Goal: Task Accomplishment & Management: Manage account settings

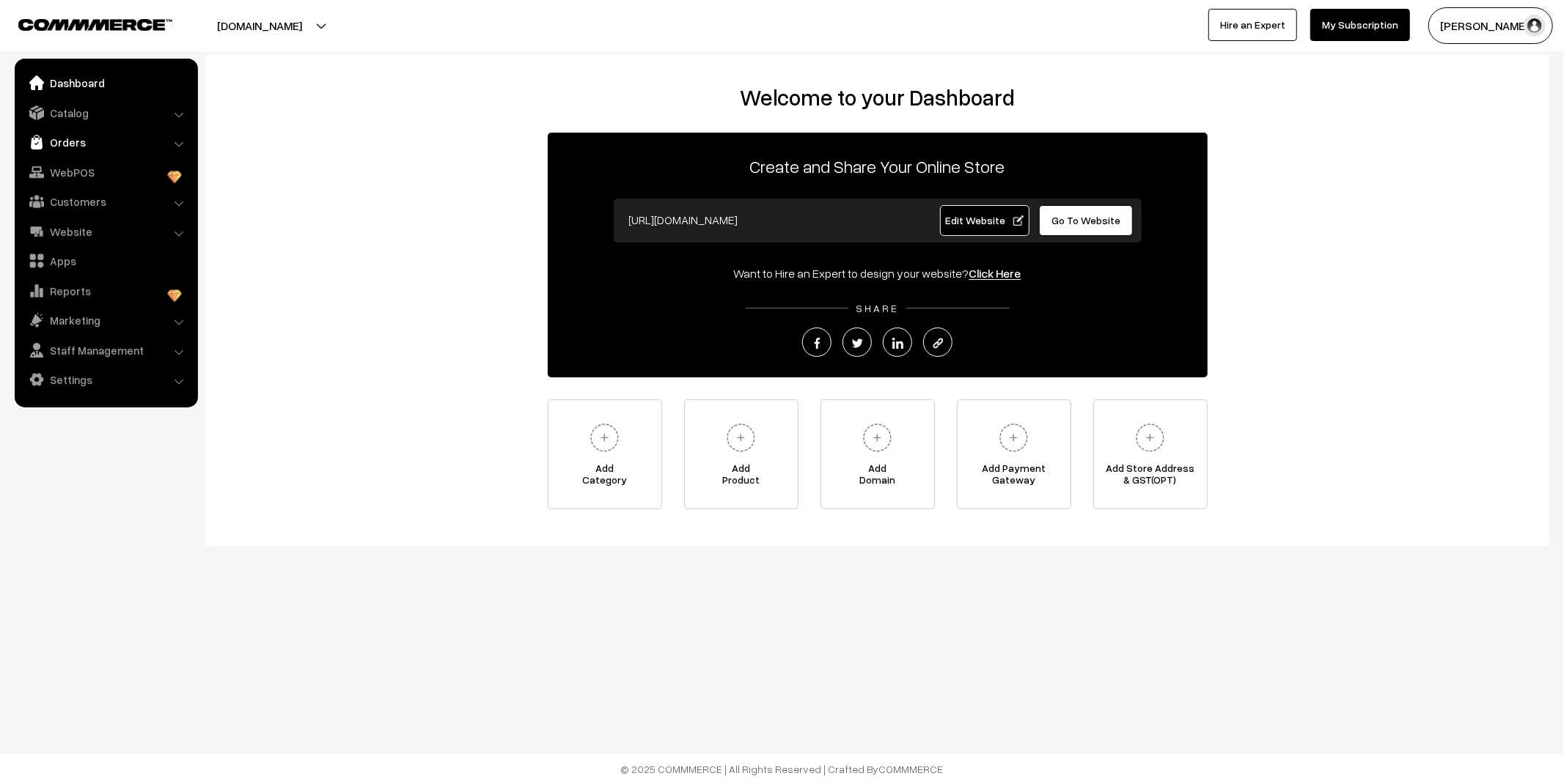
click at [69, 142] on link "Orders" at bounding box center [106, 142] width 175 height 27
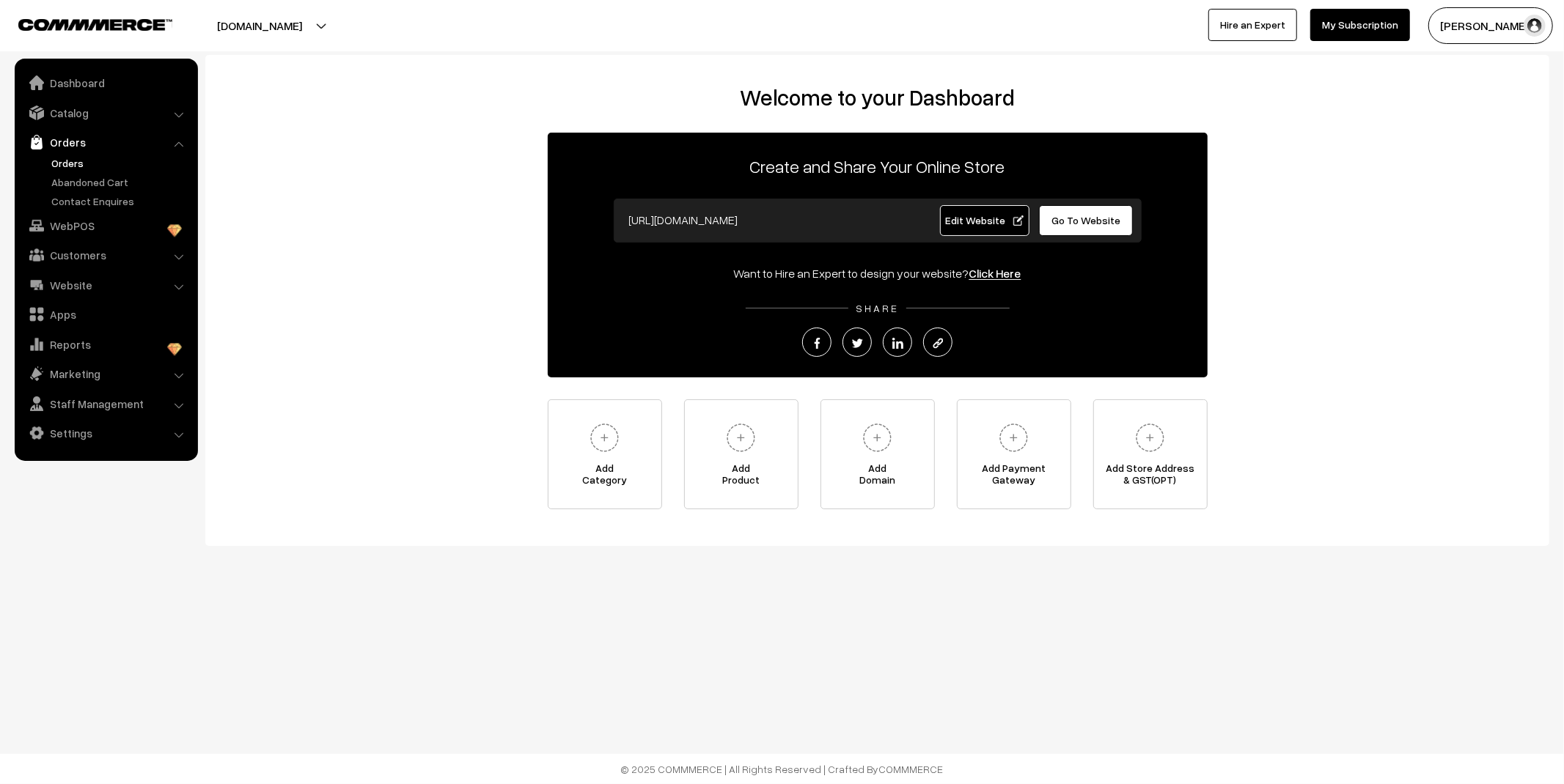
click at [75, 160] on link "Orders" at bounding box center [120, 163] width 145 height 15
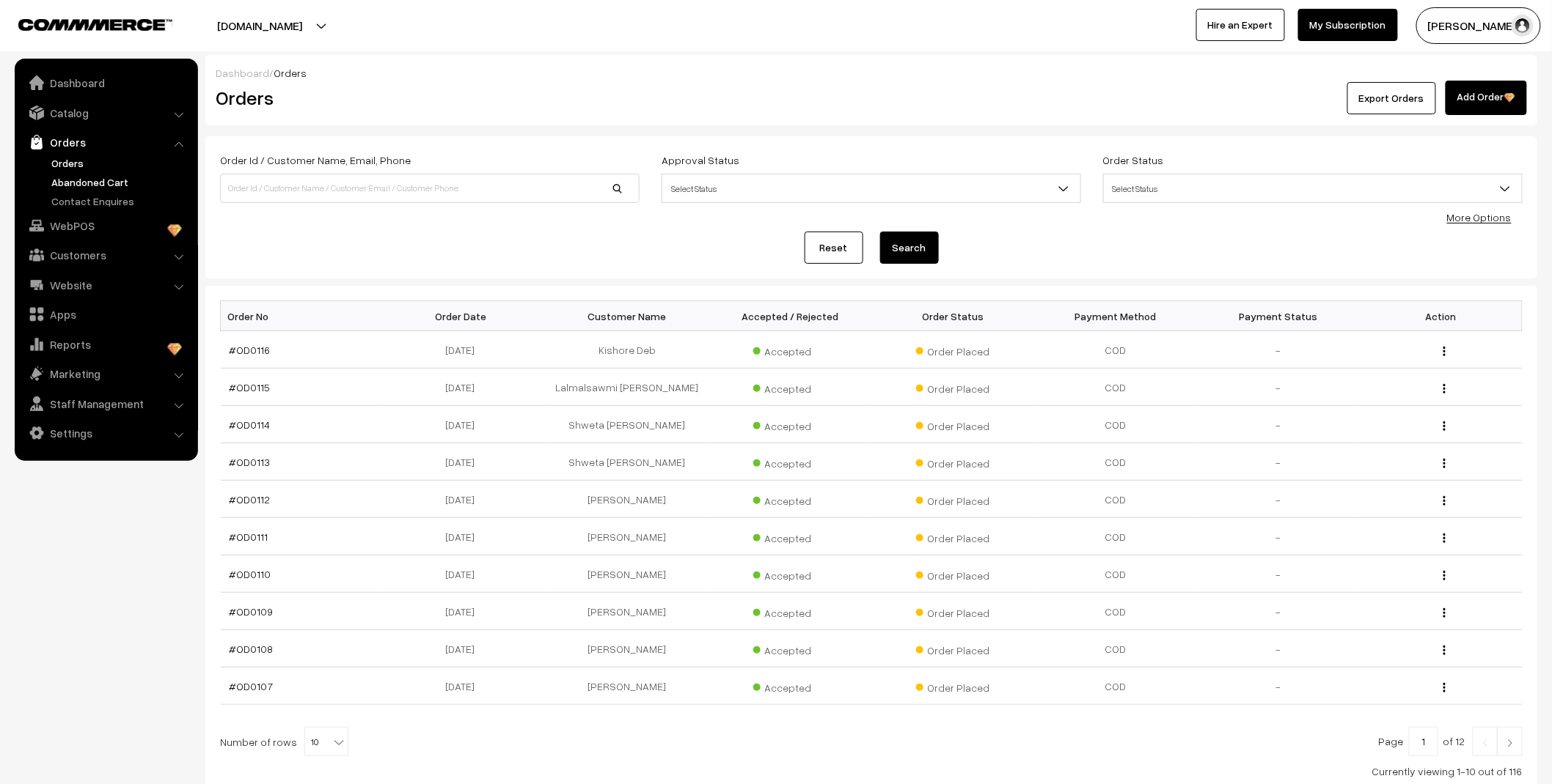
click at [104, 175] on link "Abandoned Cart" at bounding box center [120, 182] width 145 height 15
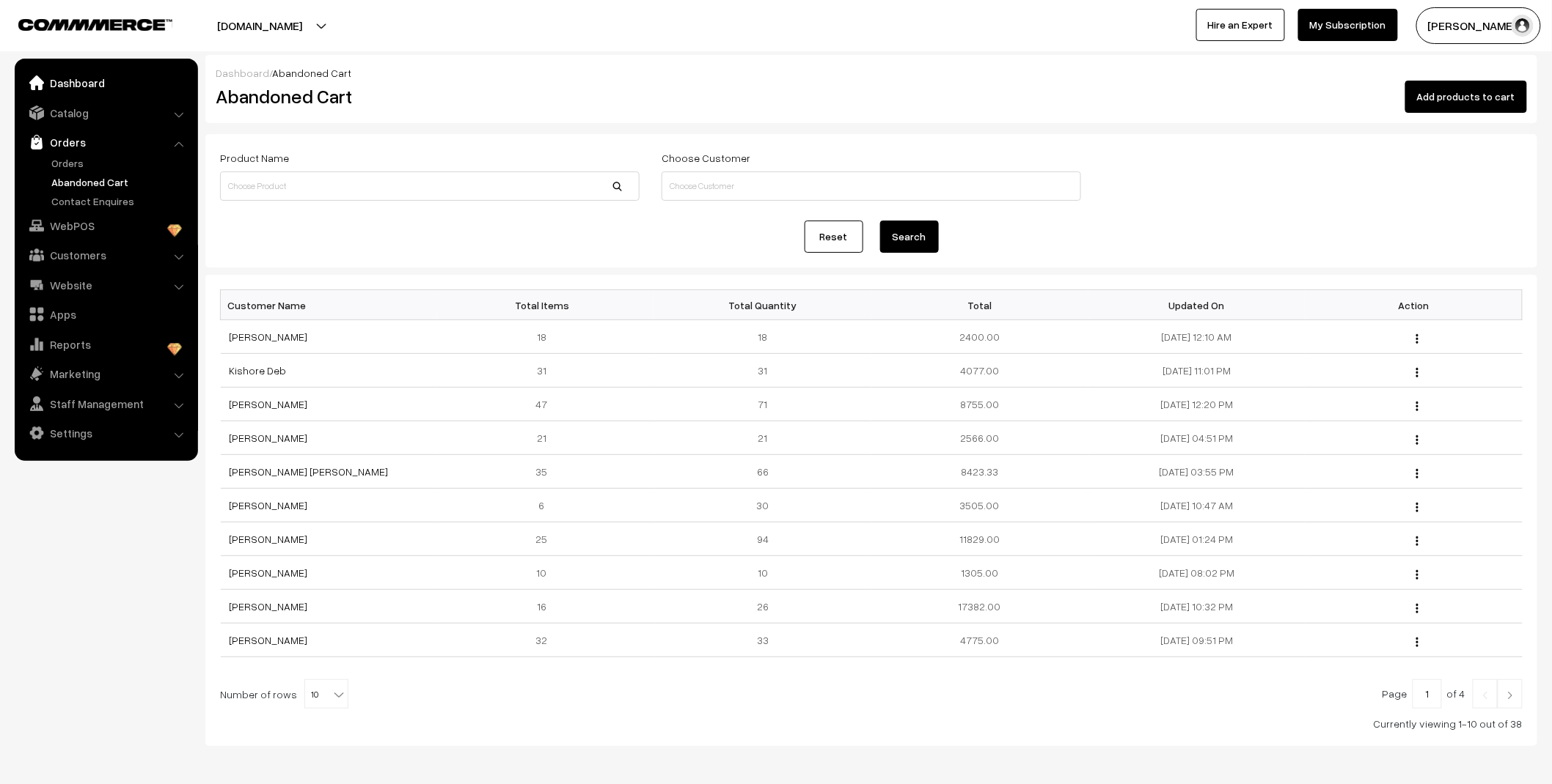
click at [63, 81] on link "Dashboard" at bounding box center [106, 83] width 175 height 27
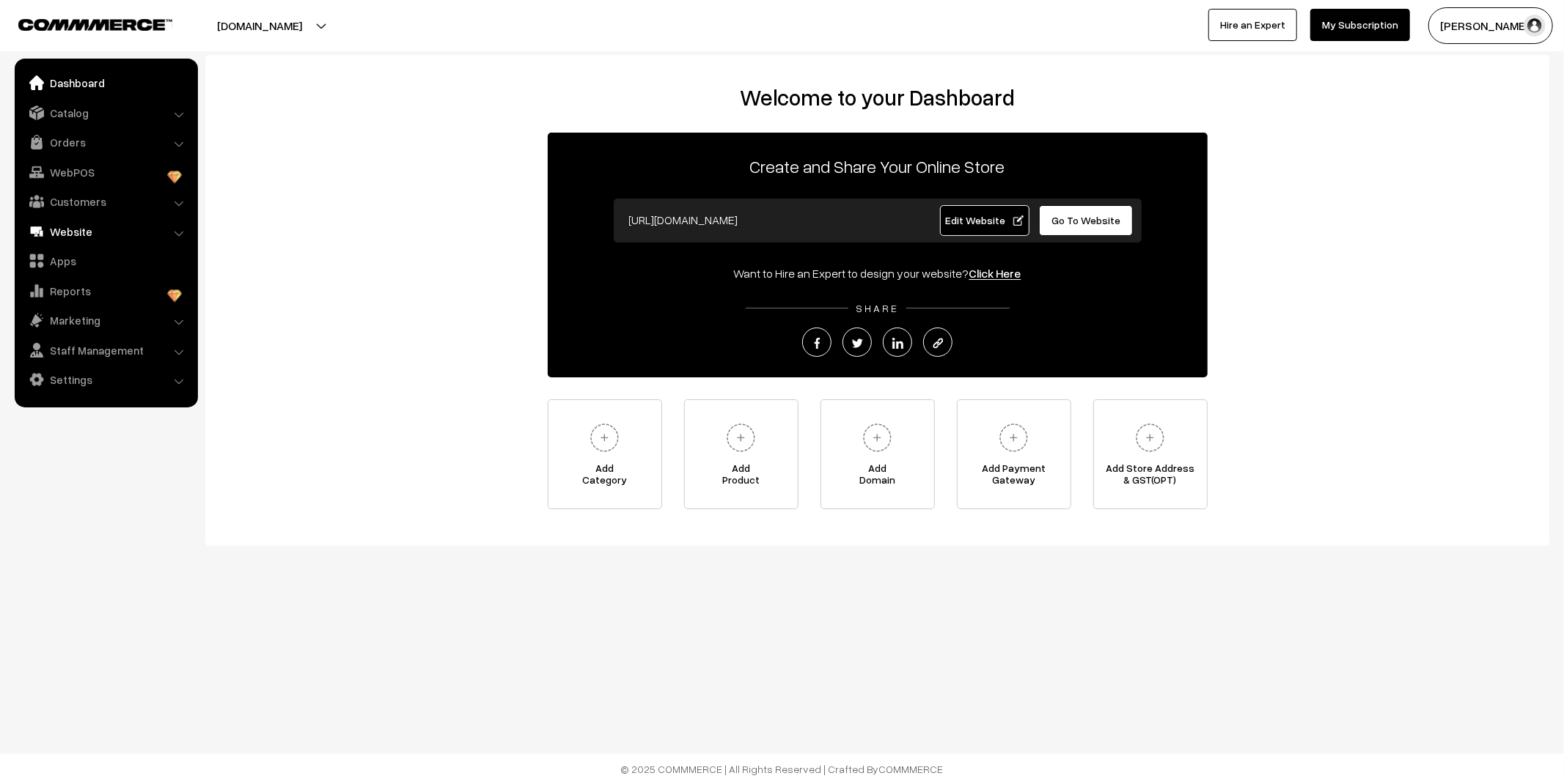
click at [75, 232] on link "Website" at bounding box center [106, 231] width 175 height 27
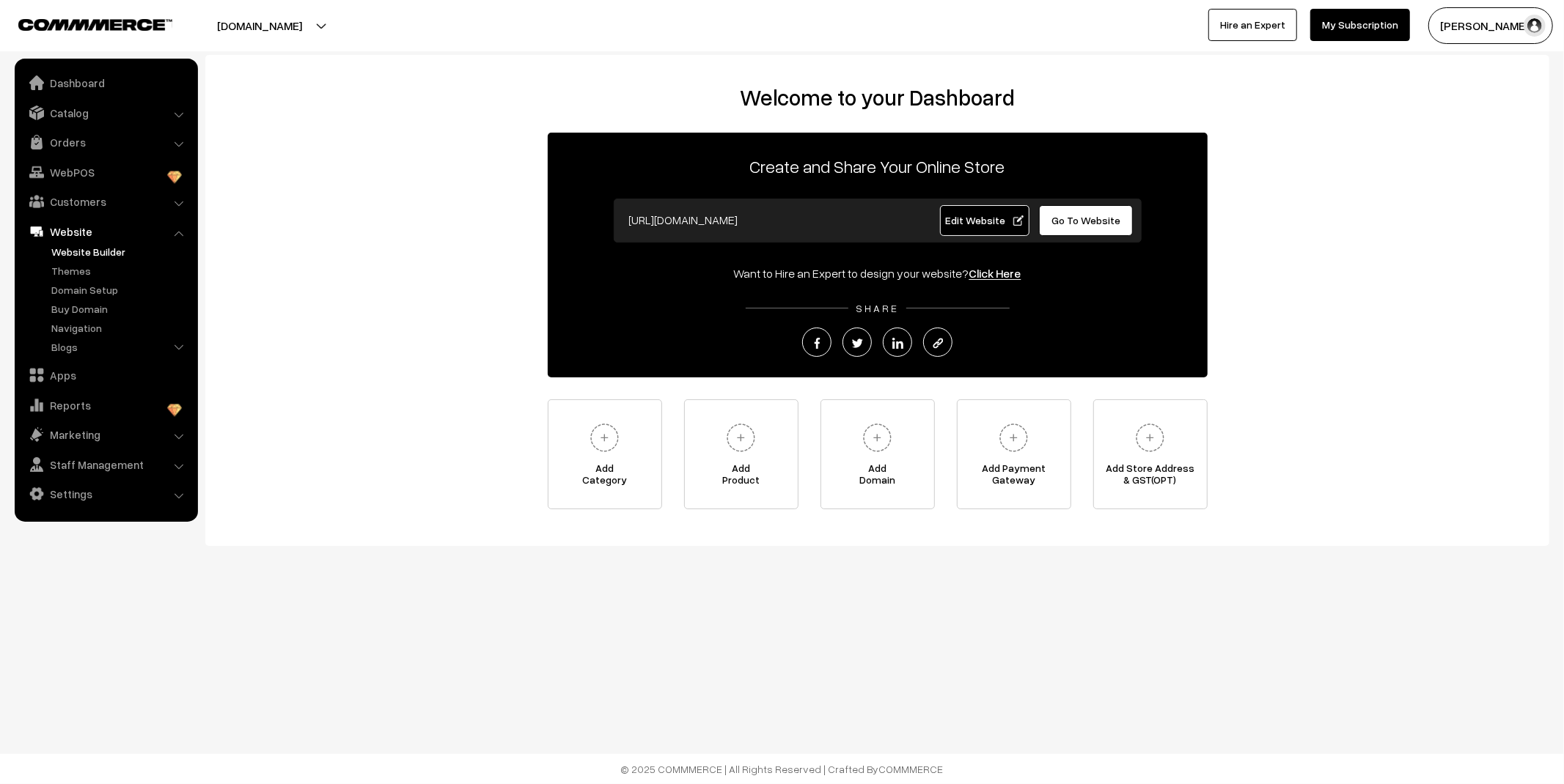
click at [87, 257] on link "Website Builder" at bounding box center [120, 252] width 145 height 15
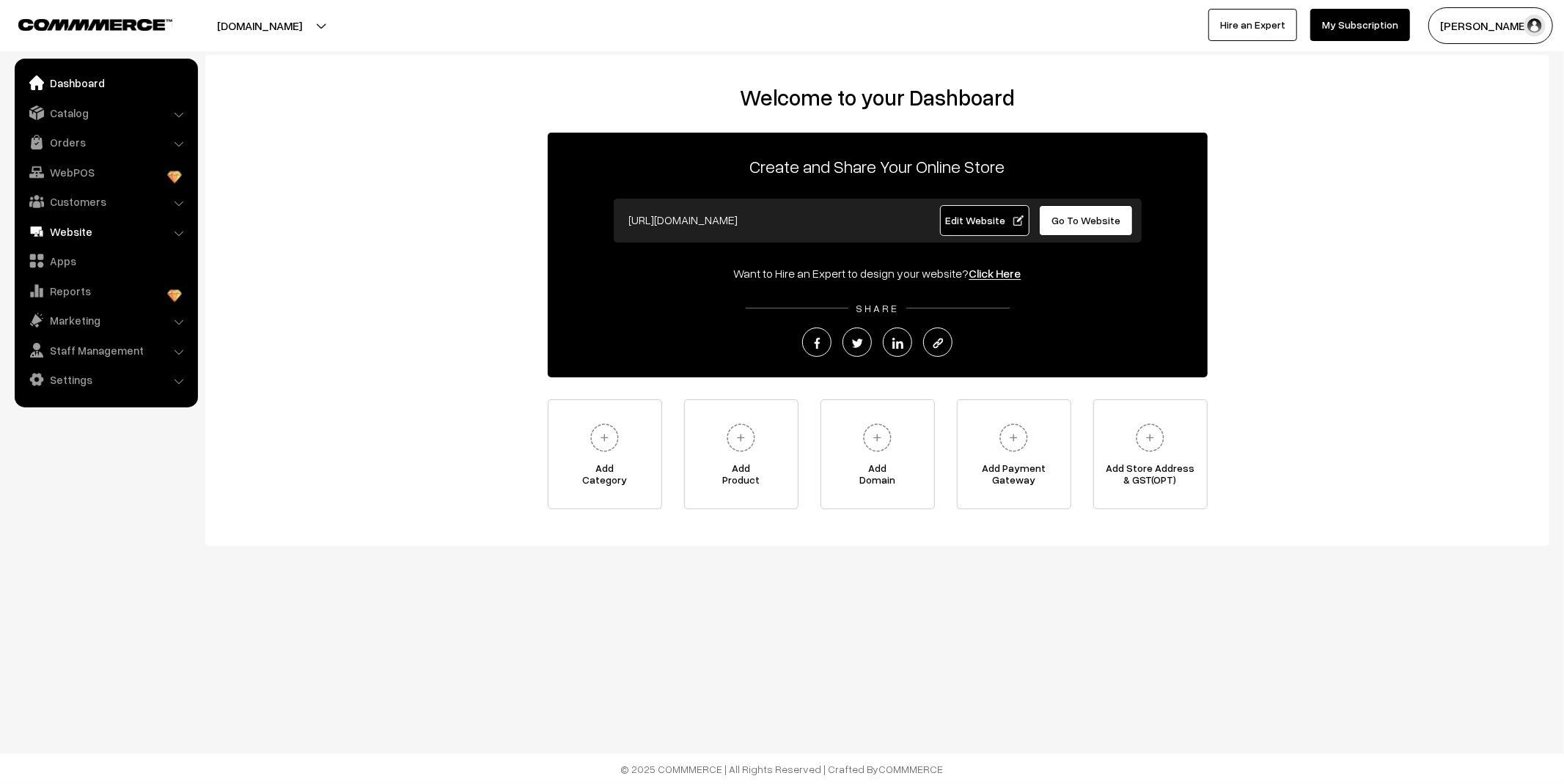
click at [77, 233] on link "Website" at bounding box center [106, 231] width 175 height 27
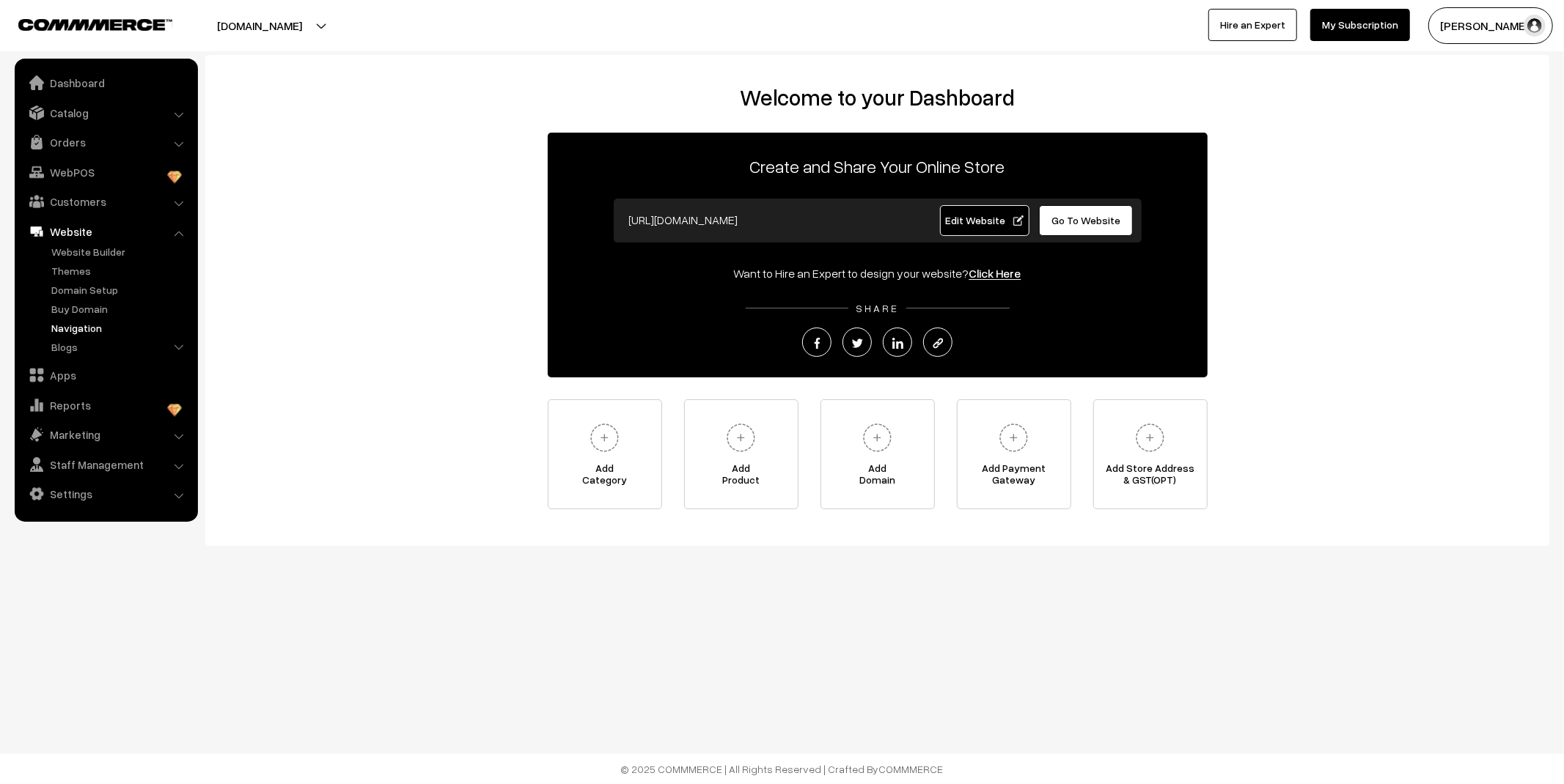
click at [93, 323] on link "Navigation" at bounding box center [120, 328] width 145 height 15
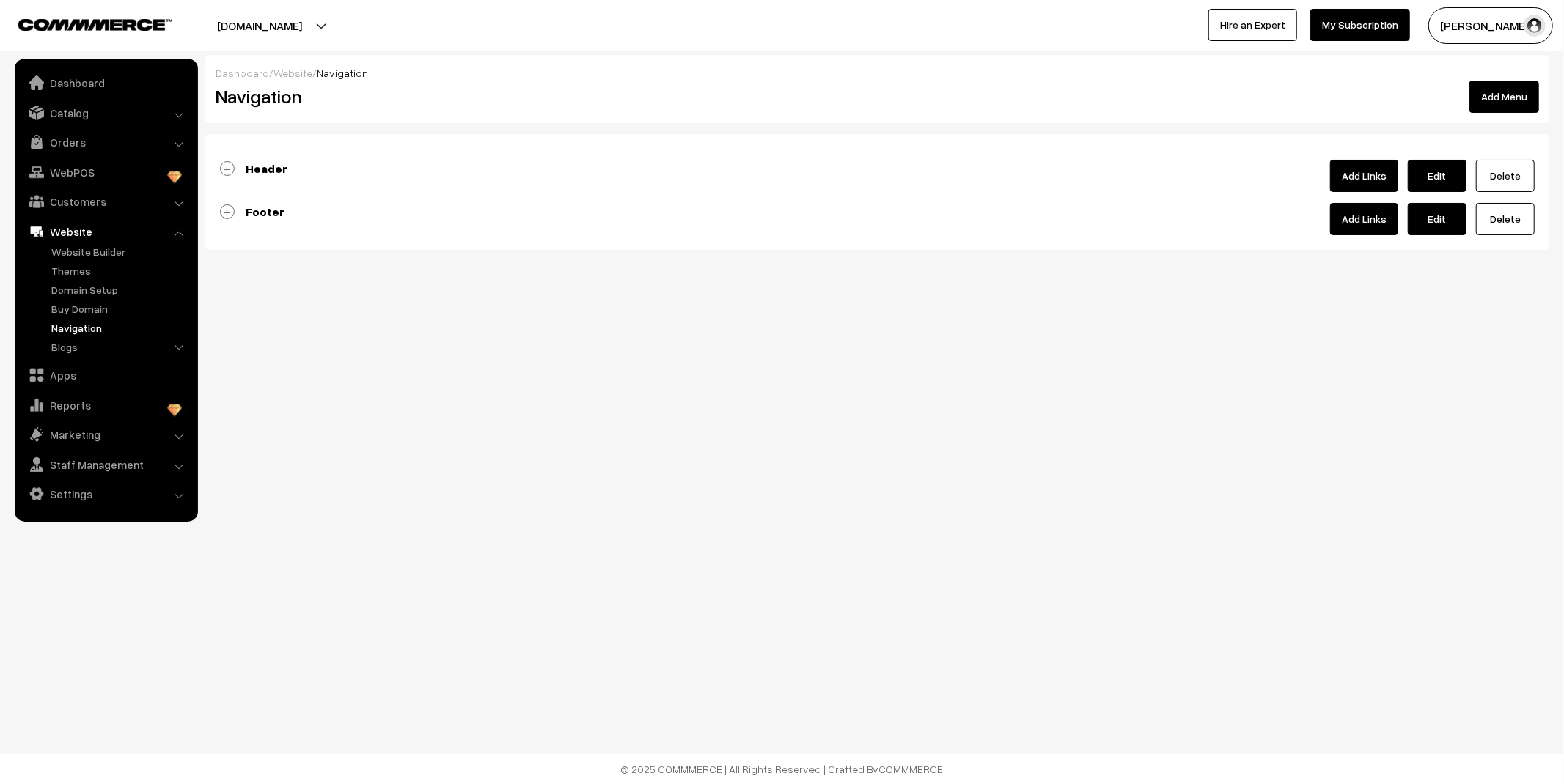
click at [230, 165] on link "Header" at bounding box center [254, 168] width 68 height 14
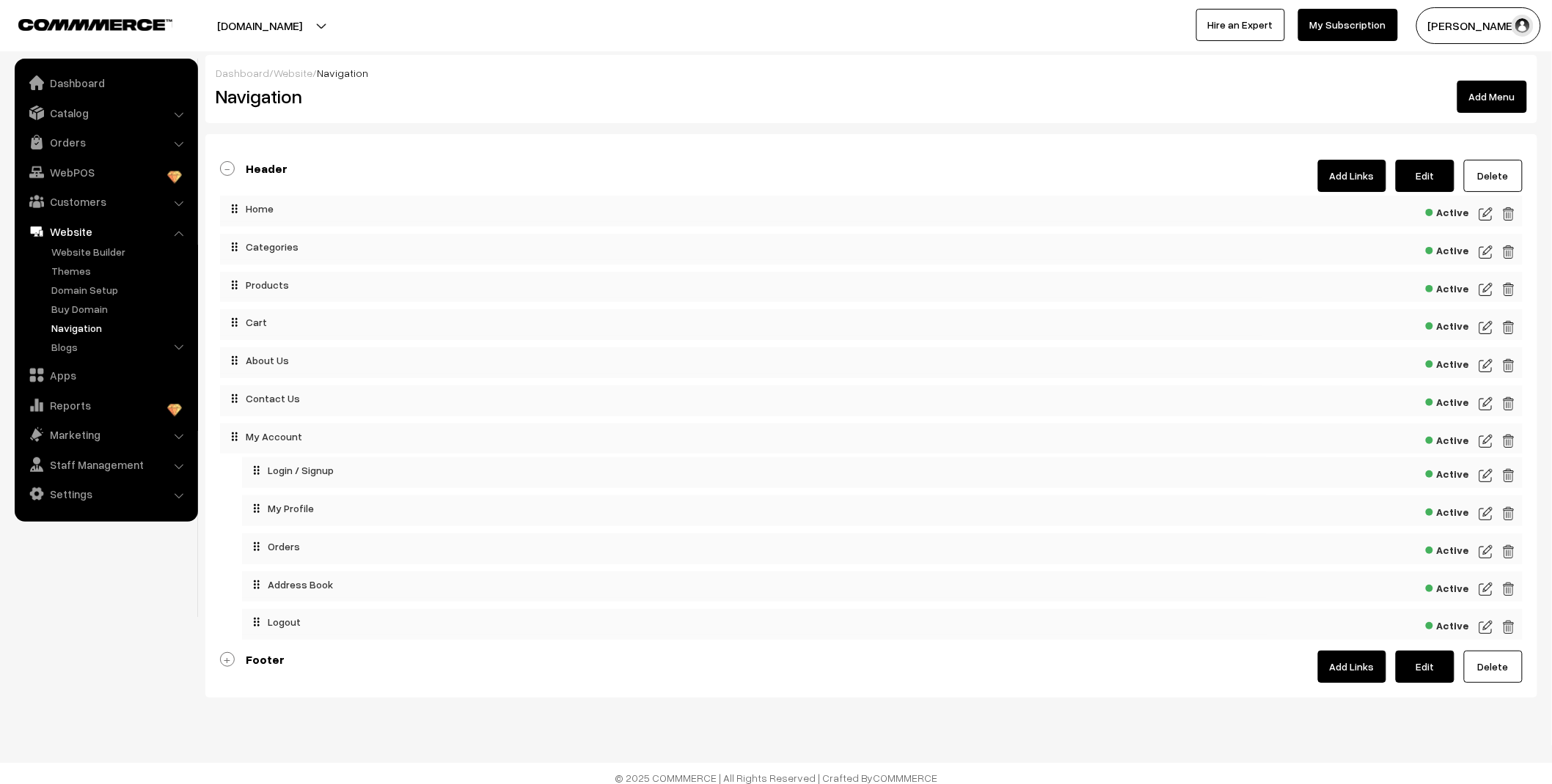
click at [1485, 254] on img at bounding box center [1485, 252] width 13 height 17
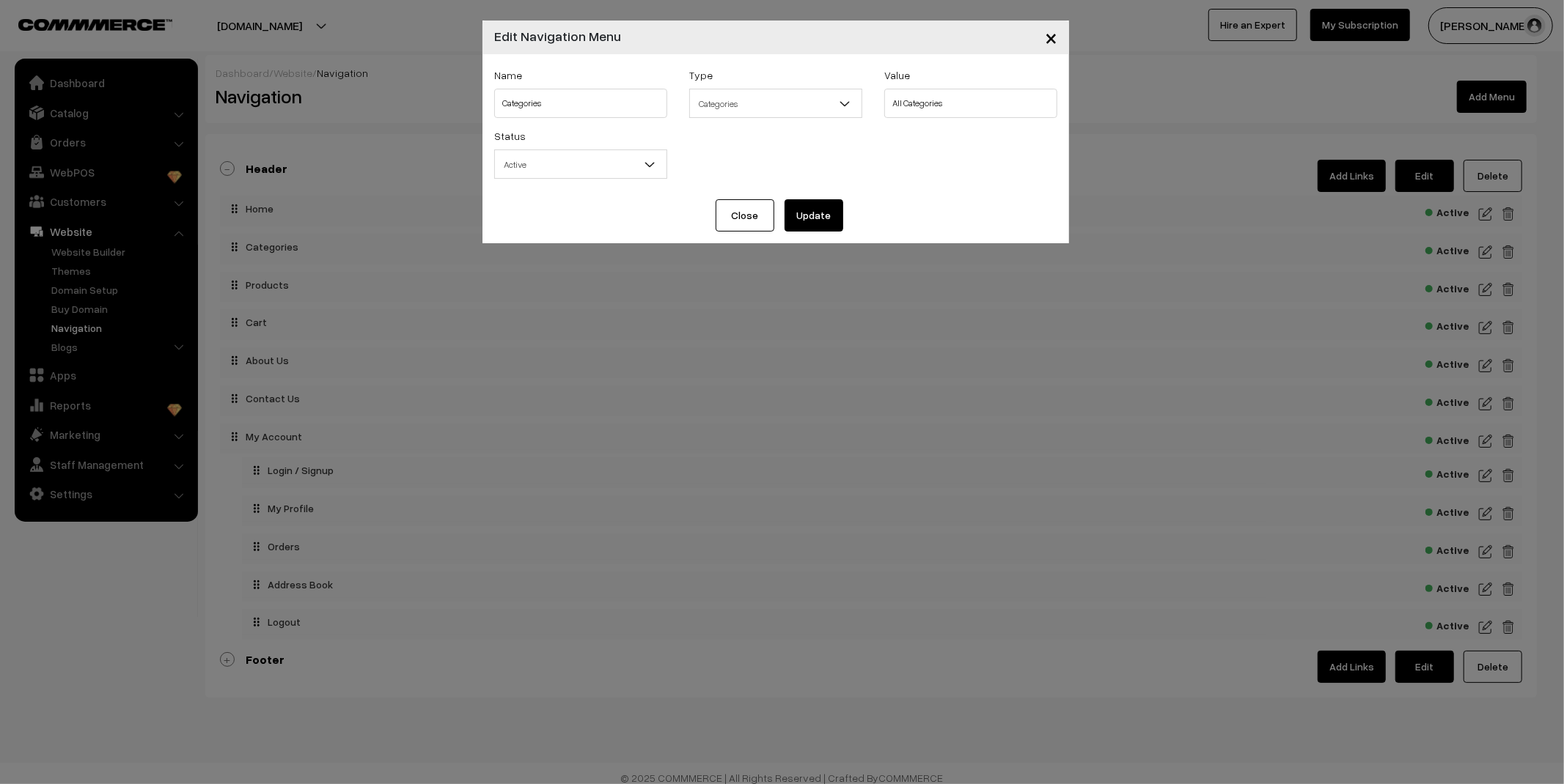
click at [738, 113] on span "Categories" at bounding box center [776, 104] width 172 height 26
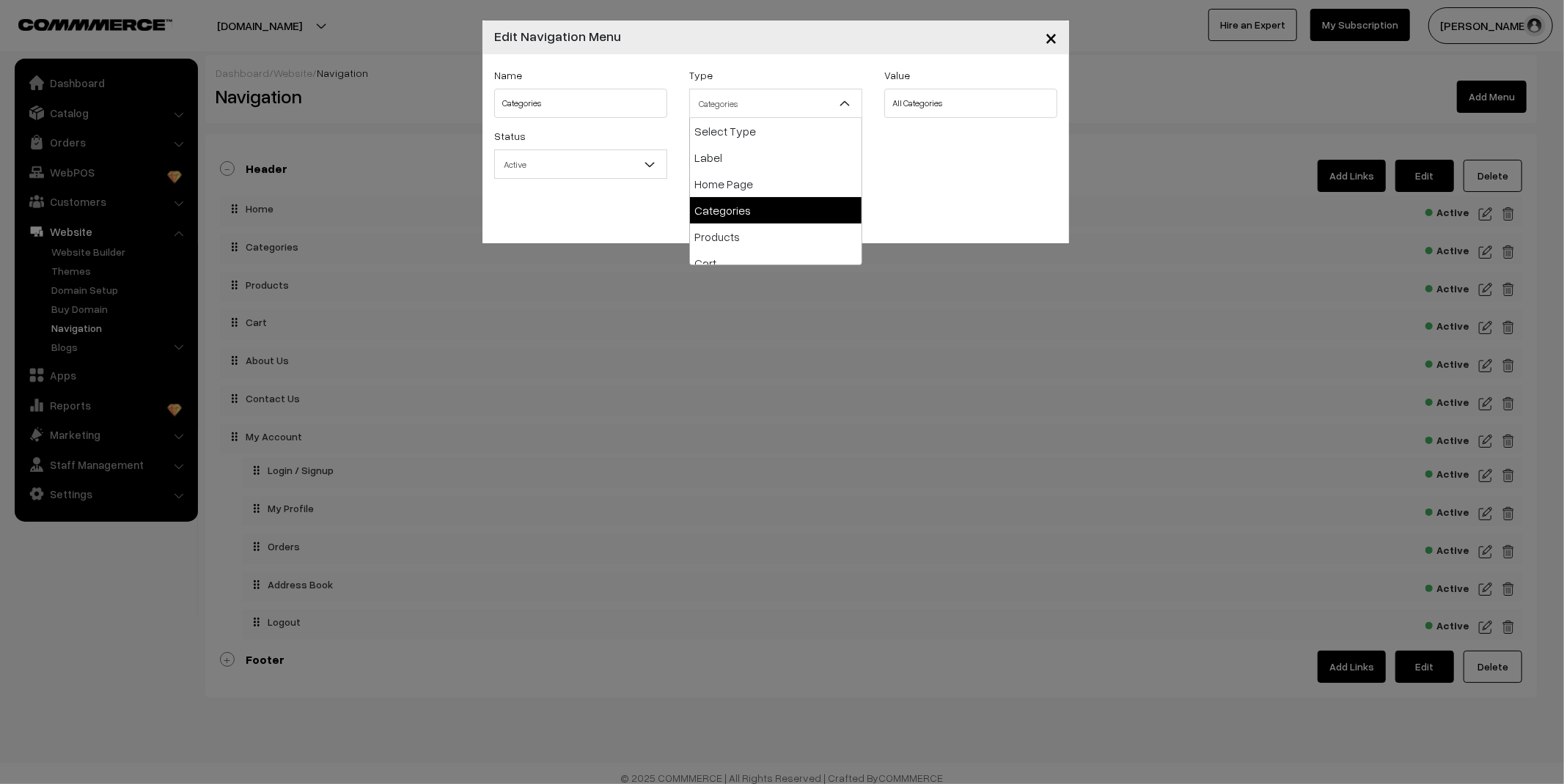
click at [741, 111] on span "Categories" at bounding box center [776, 104] width 172 height 26
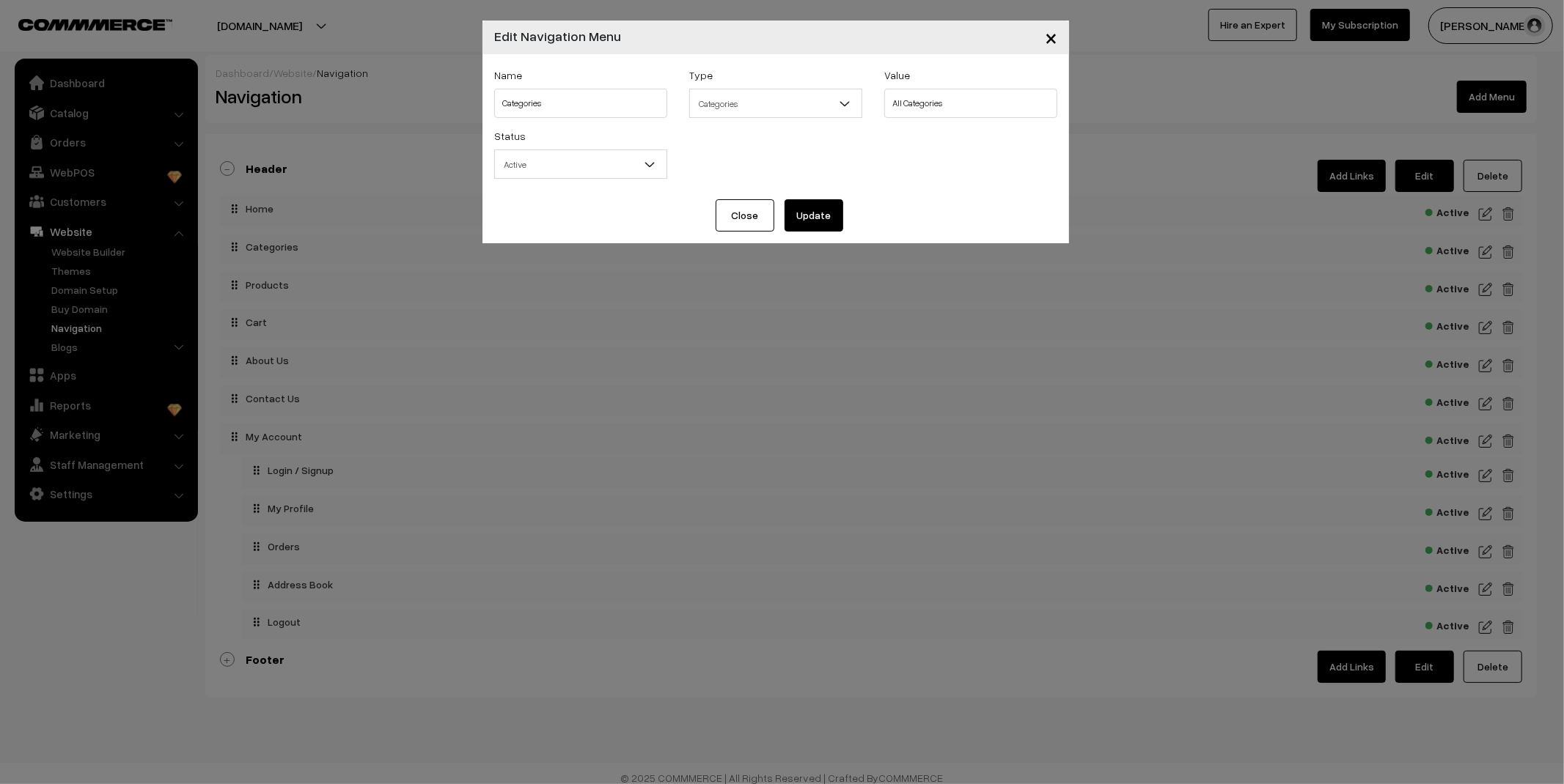
click at [1049, 39] on span "×" at bounding box center [1051, 37] width 12 height 27
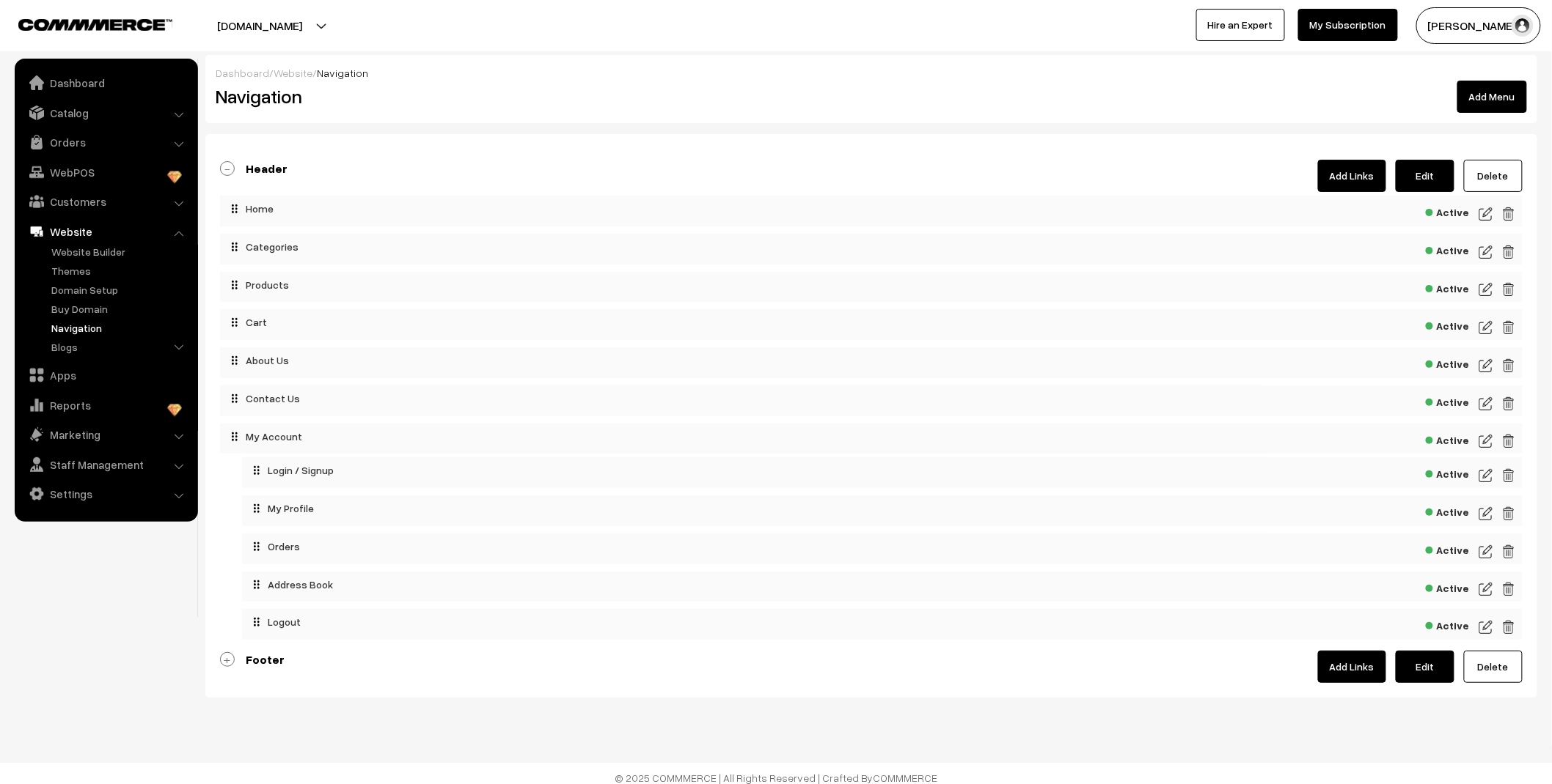
click at [1351, 175] on link "Add Links" at bounding box center [1352, 176] width 68 height 32
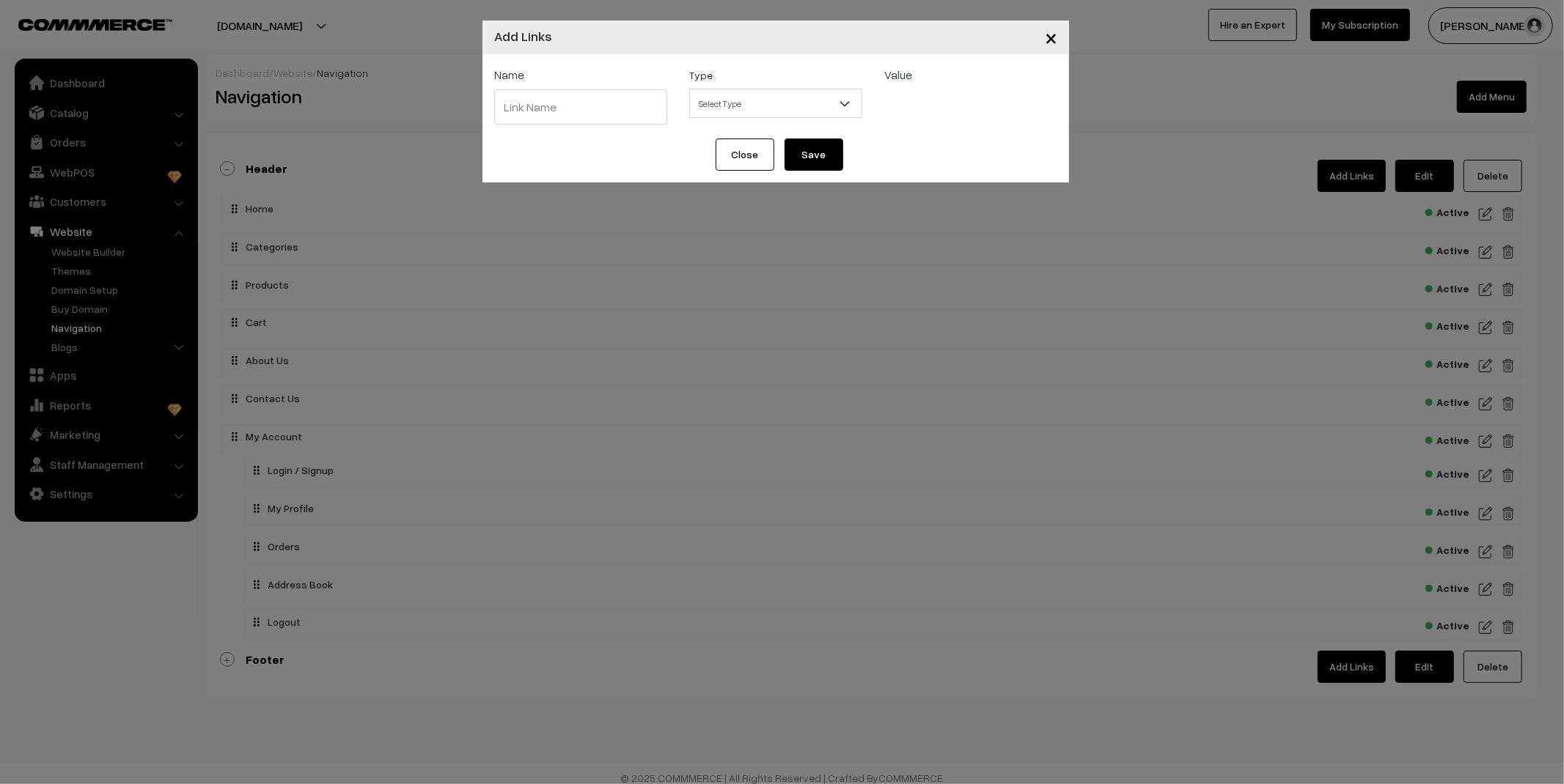
click at [594, 113] on input "text" at bounding box center [581, 107] width 173 height 35
click at [777, 100] on span "Select Type" at bounding box center [776, 104] width 172 height 26
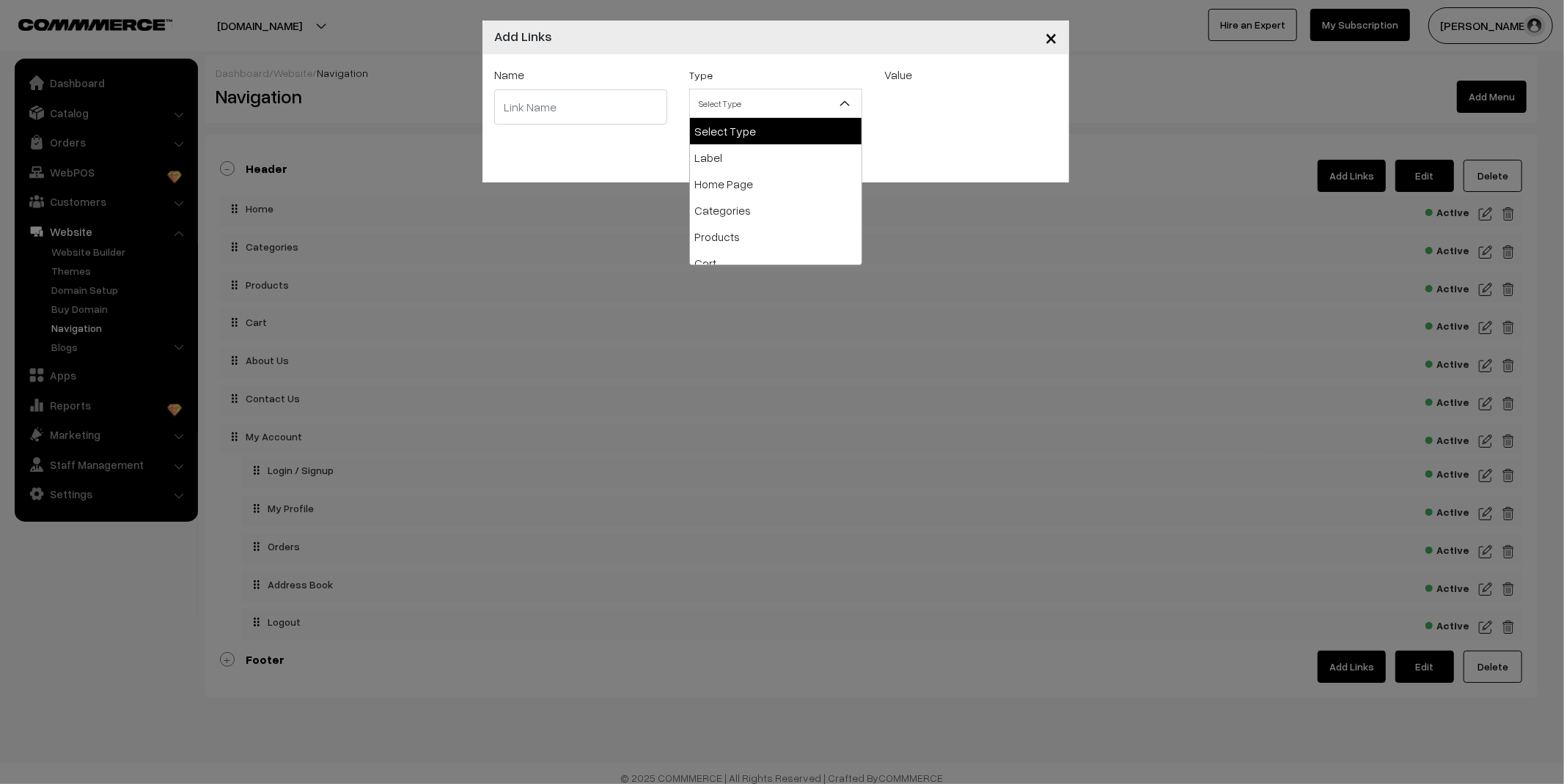
click at [974, 114] on div "Value Select Product Group All Categories Anti Tarnish Ring Anti Tarnish Neckla…" at bounding box center [970, 96] width 195 height 61
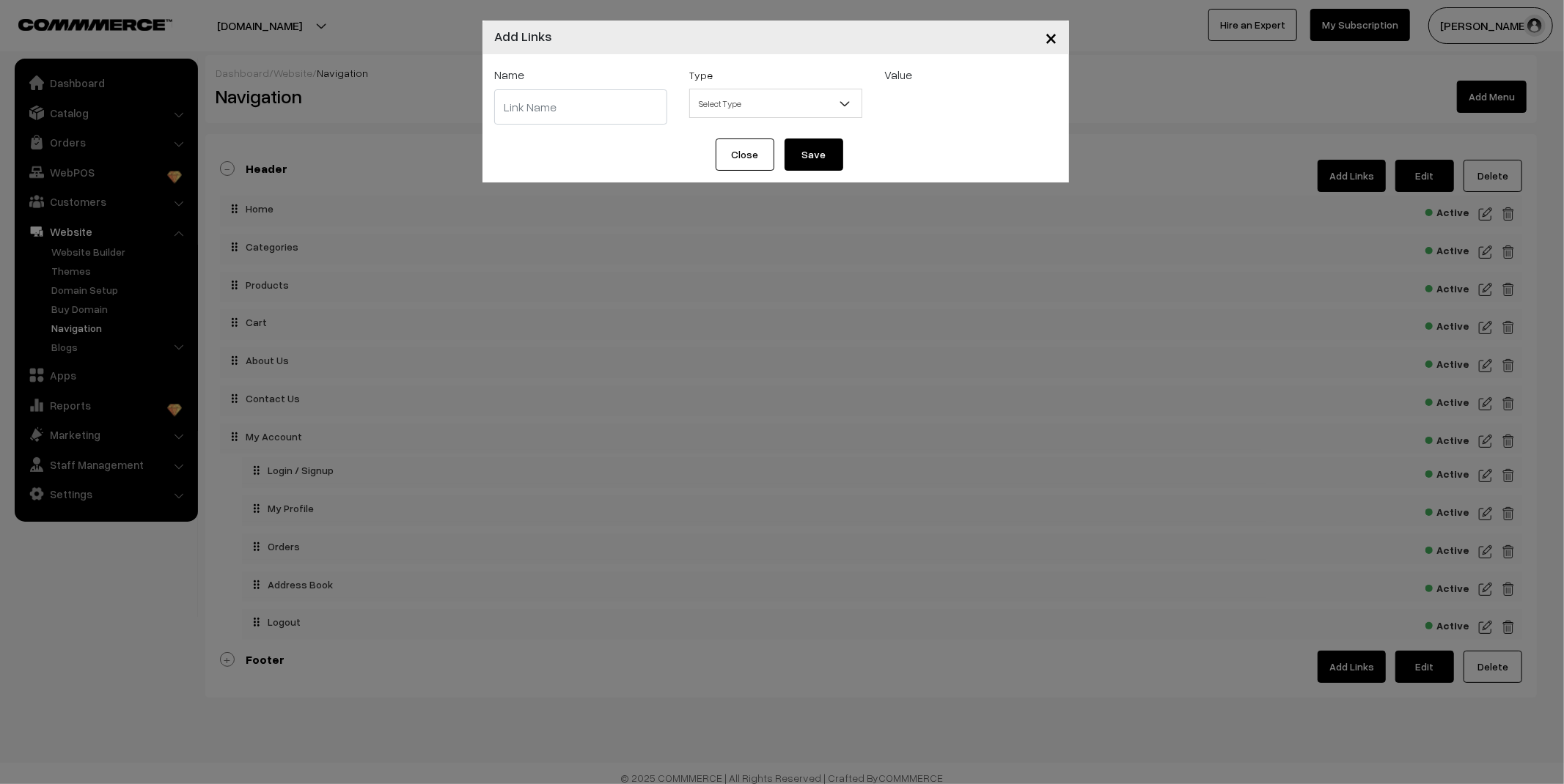
click at [557, 115] on input "text" at bounding box center [581, 107] width 173 height 35
click at [1049, 37] on span "×" at bounding box center [1051, 37] width 12 height 27
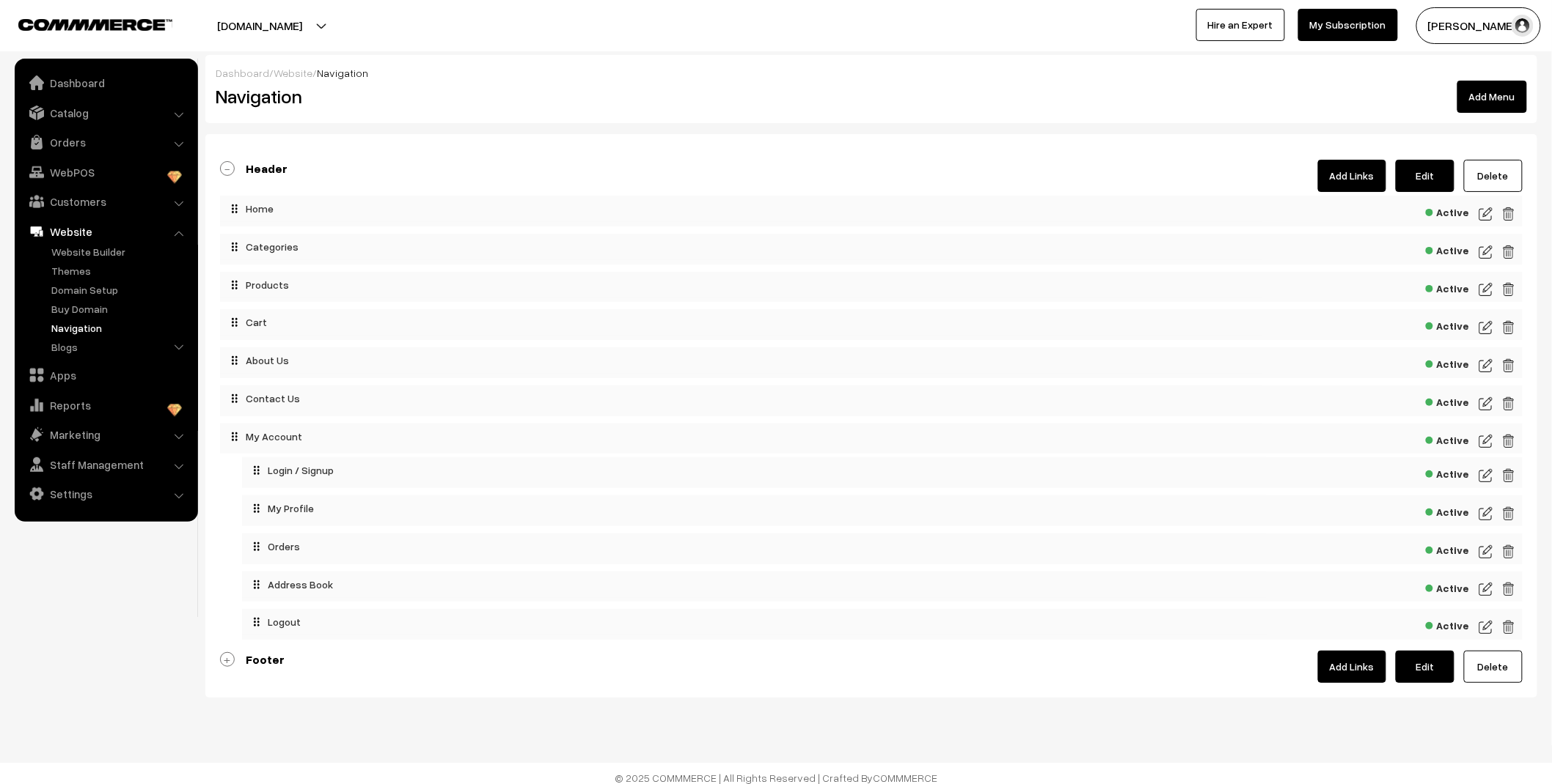
scroll to position [13, 0]
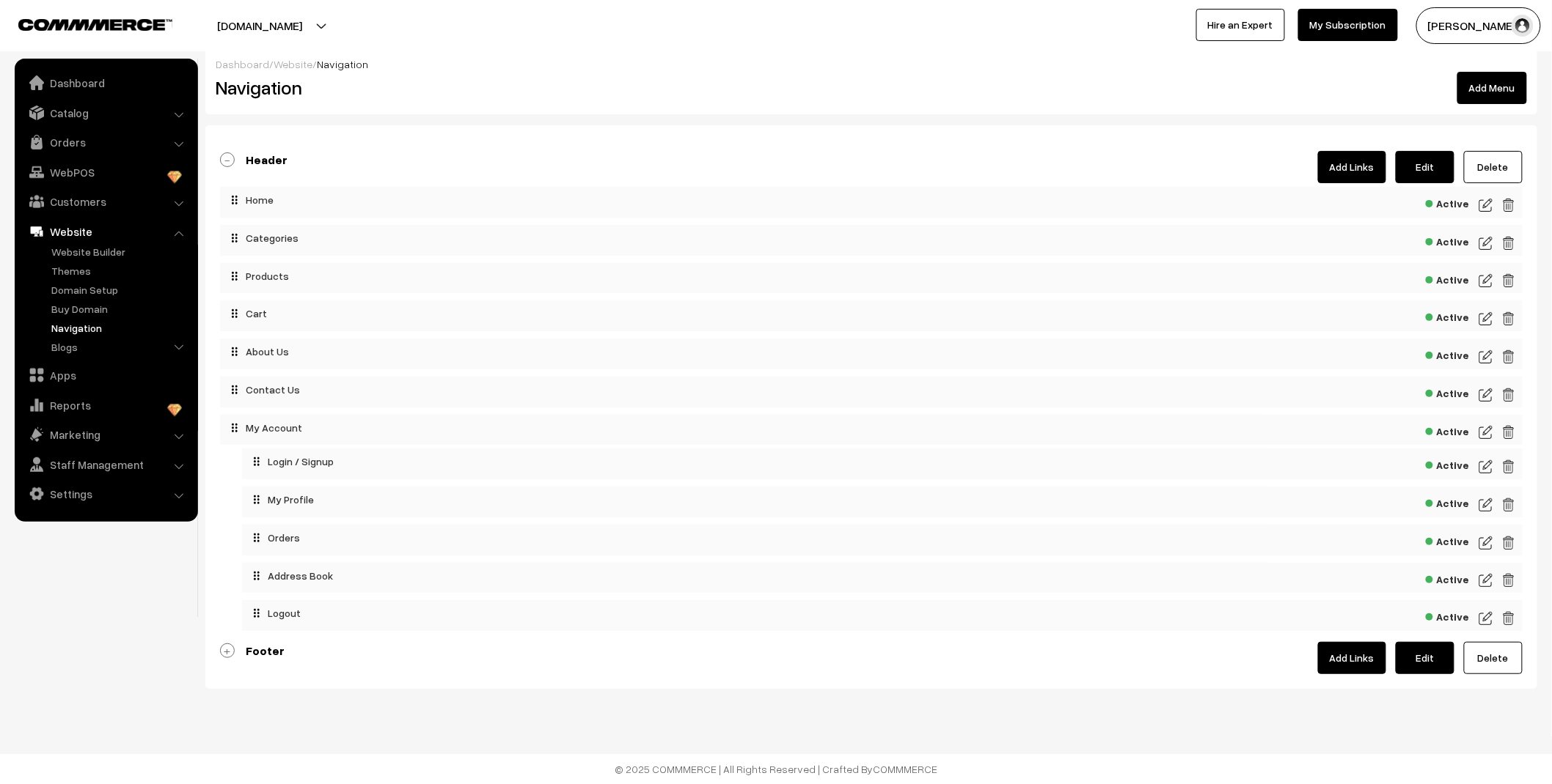
click at [1425, 156] on link "Edit" at bounding box center [1424, 167] width 58 height 32
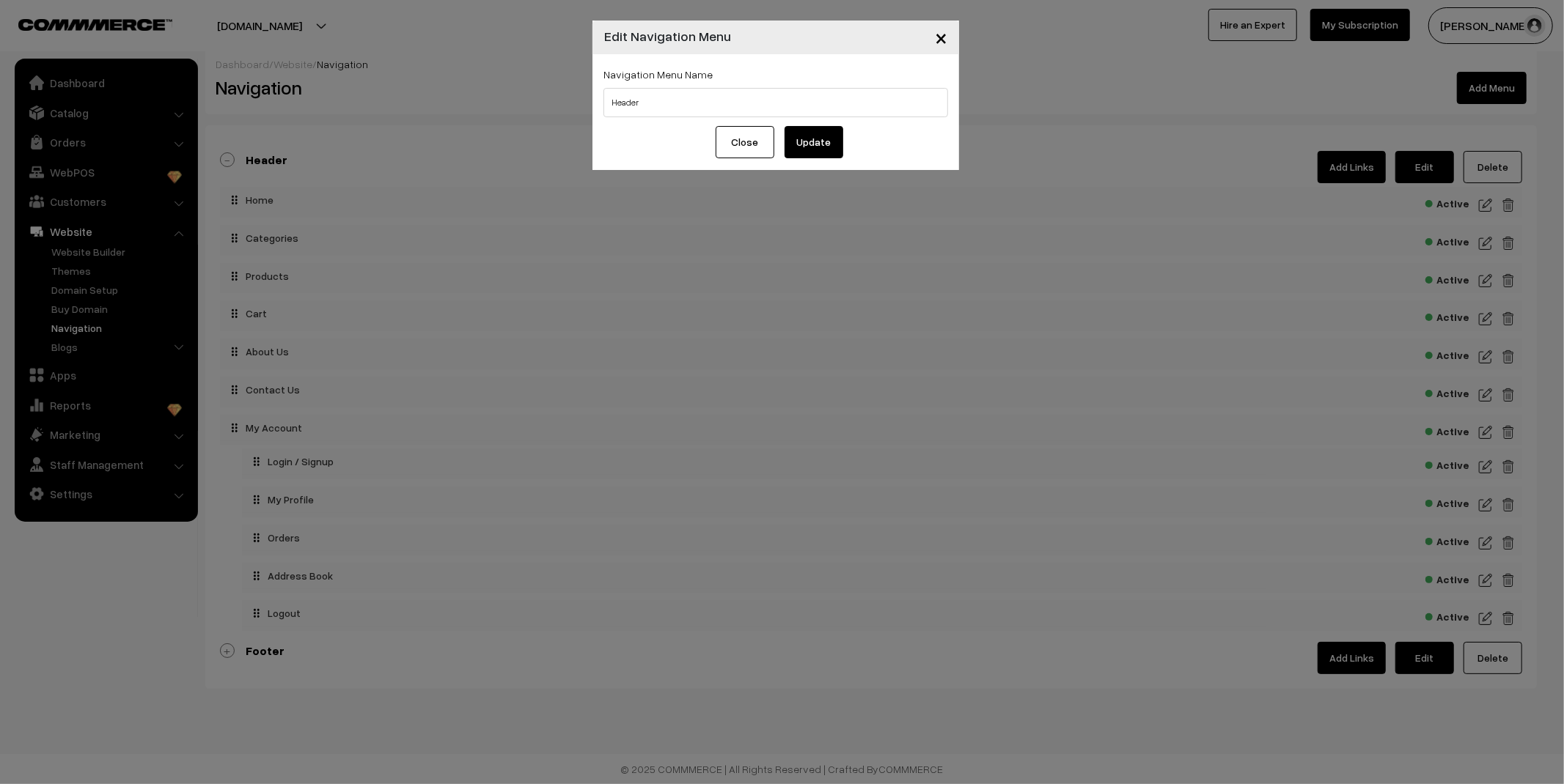
click at [942, 33] on span "×" at bounding box center [941, 37] width 12 height 27
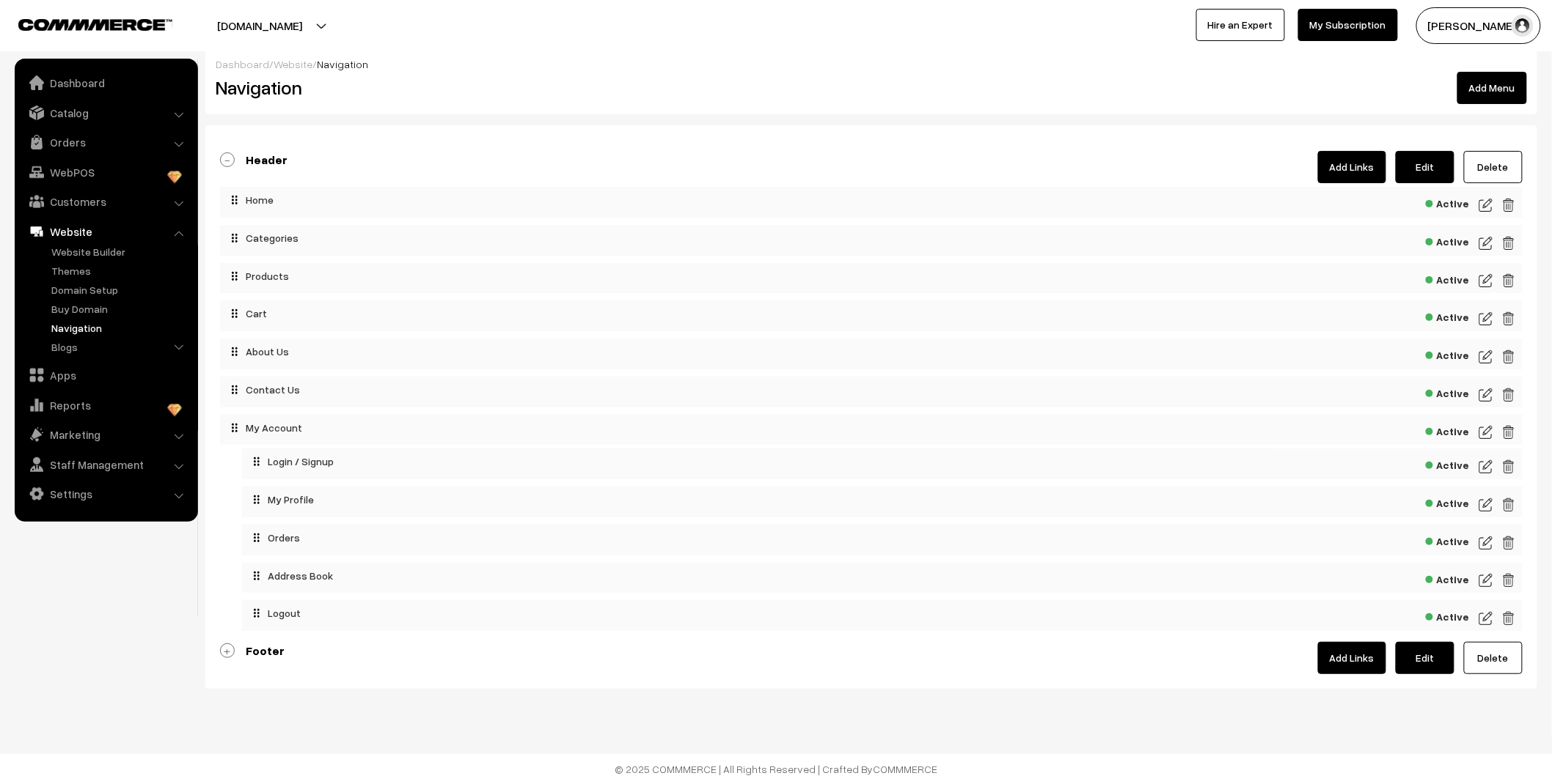
click at [1511, 74] on button "Add Menu" at bounding box center [1492, 88] width 70 height 32
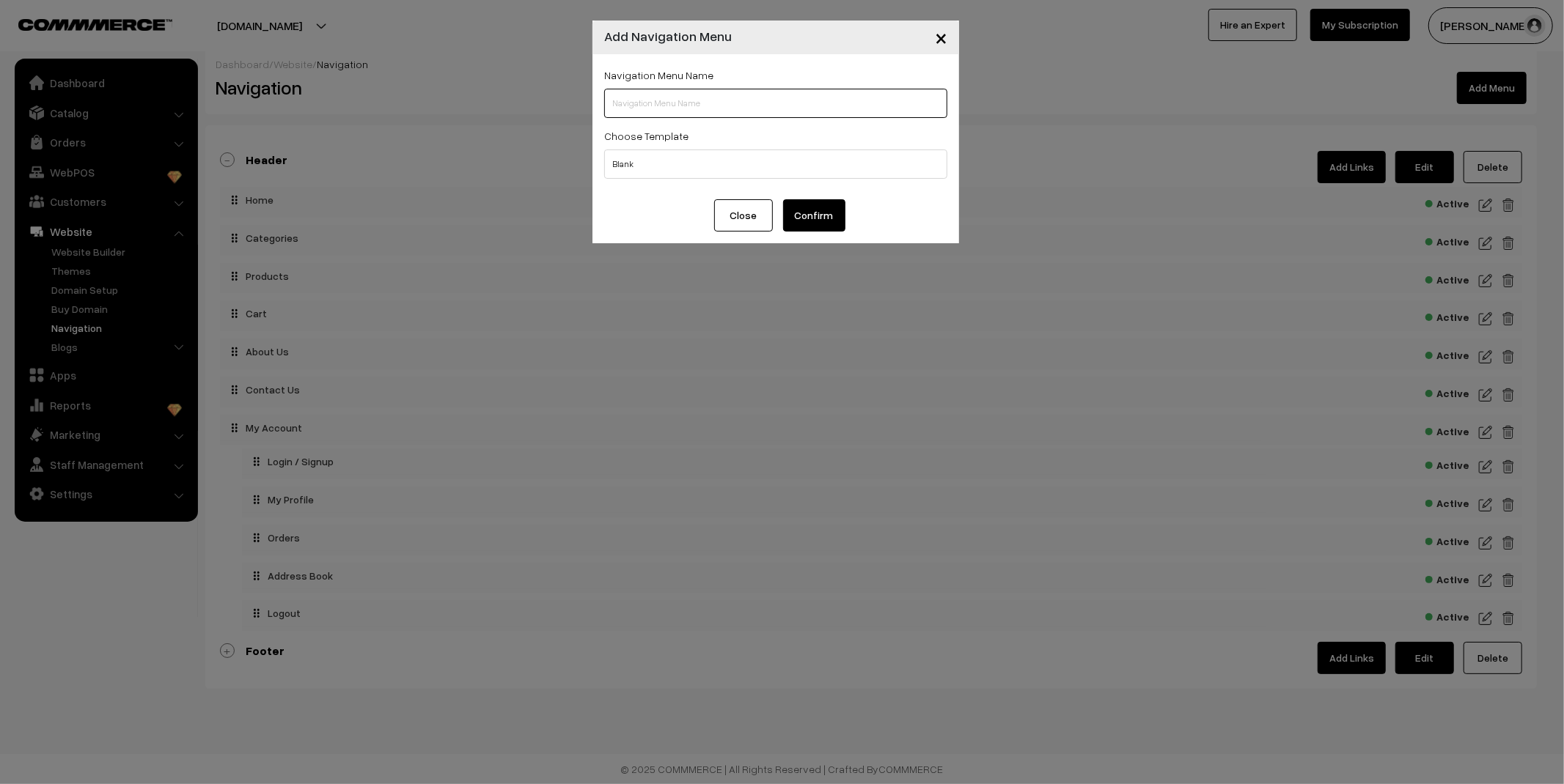
click at [710, 102] on input "text" at bounding box center [776, 103] width 343 height 30
click at [944, 43] on span "×" at bounding box center [941, 37] width 12 height 27
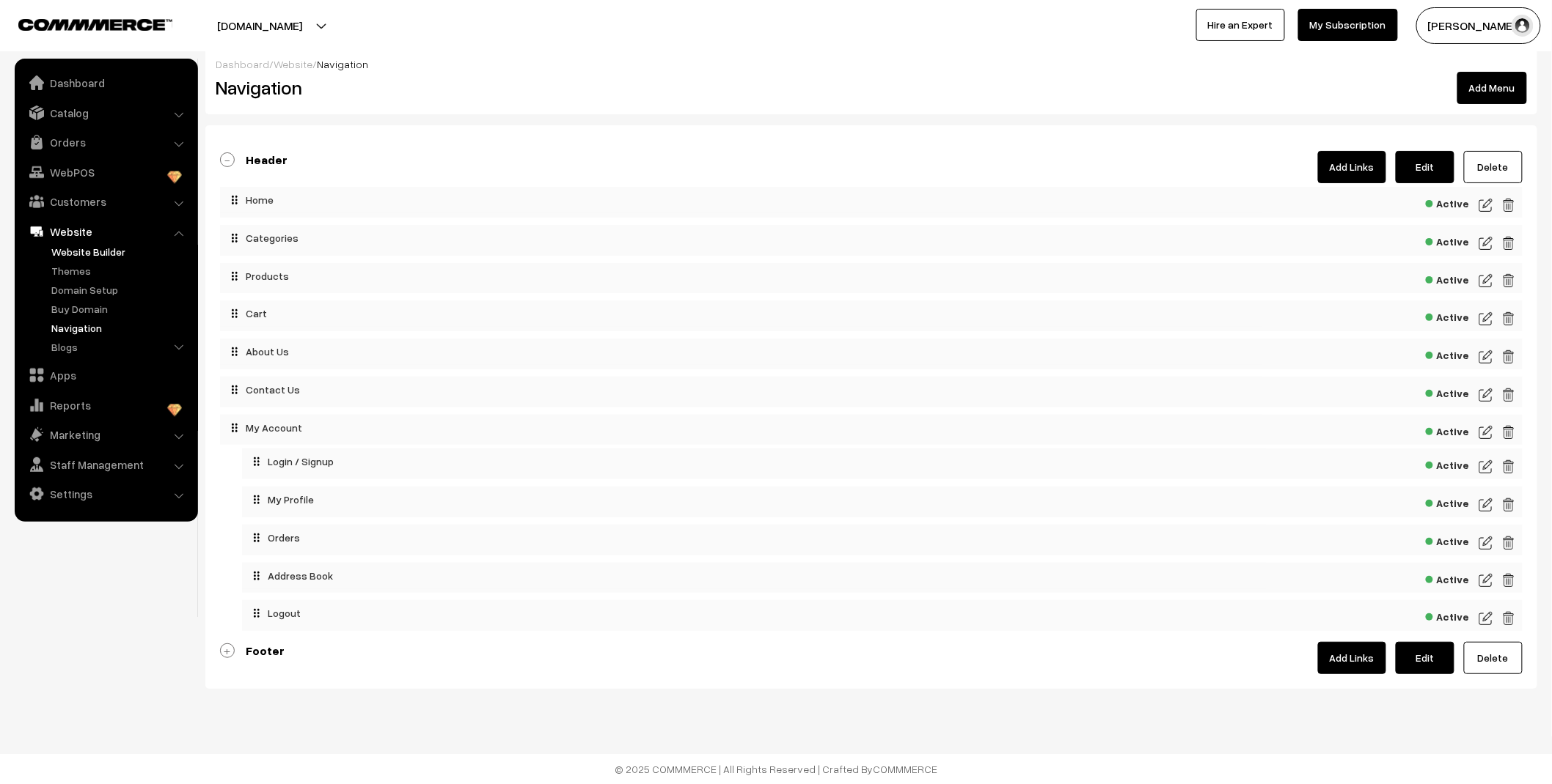
click at [84, 251] on link "Website Builder" at bounding box center [120, 252] width 145 height 15
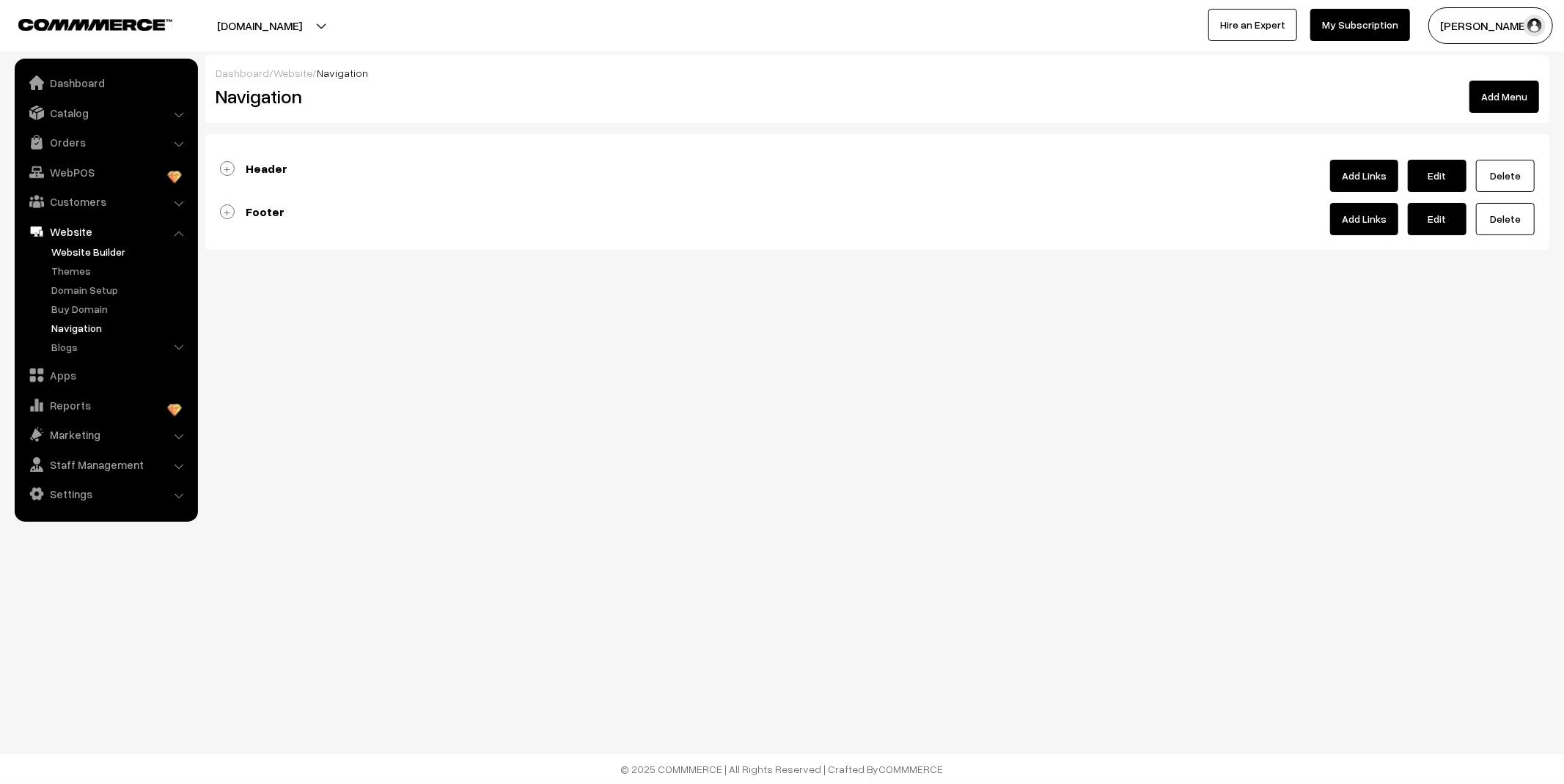
click at [79, 253] on link "Website Builder" at bounding box center [120, 252] width 145 height 15
click at [68, 228] on link "Website" at bounding box center [106, 231] width 175 height 27
click at [77, 246] on link "Website Builder" at bounding box center [120, 252] width 145 height 15
click at [75, 90] on link "Dashboard" at bounding box center [106, 83] width 175 height 27
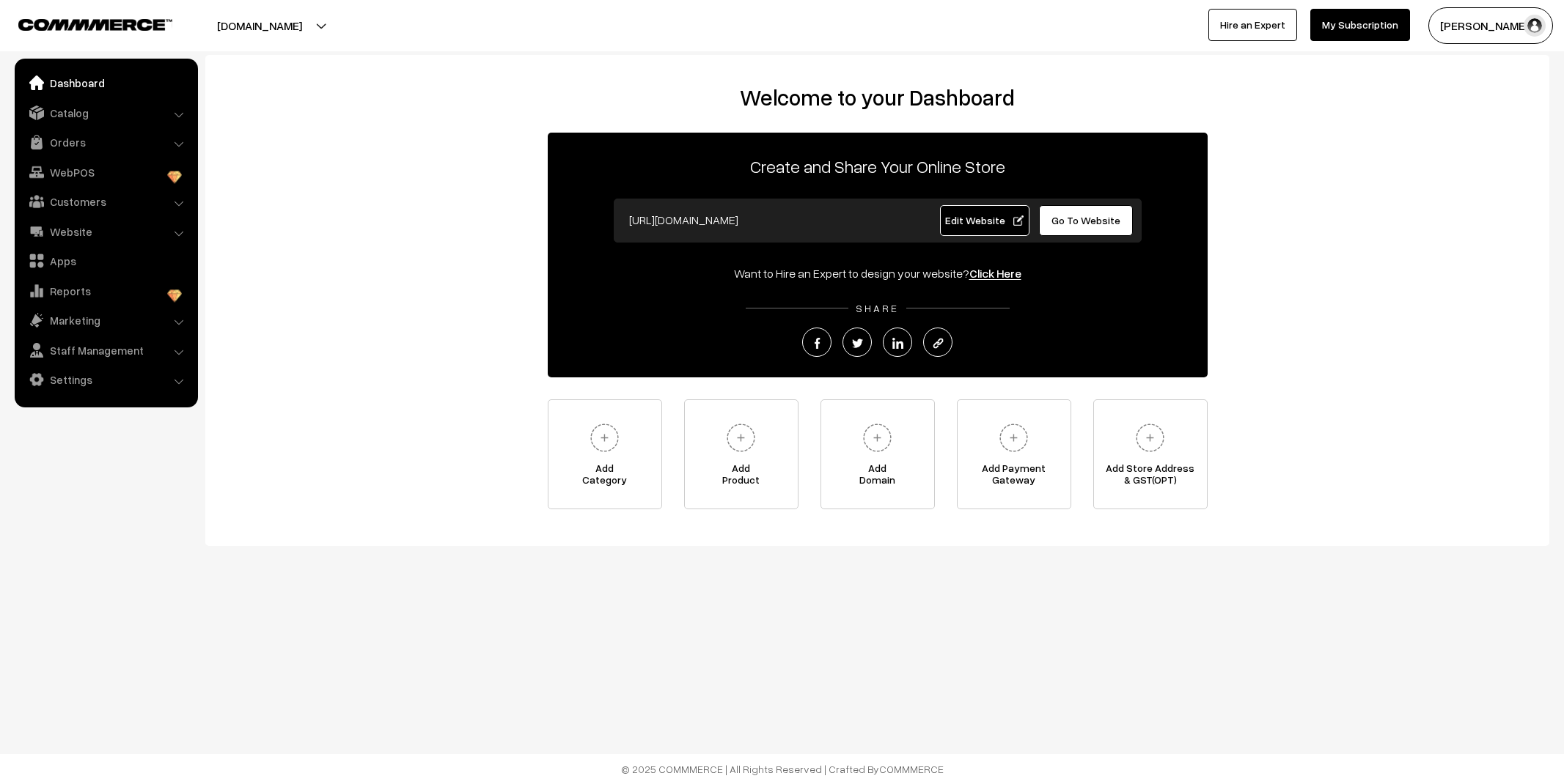
click at [84, 134] on link "Orders" at bounding box center [106, 142] width 175 height 27
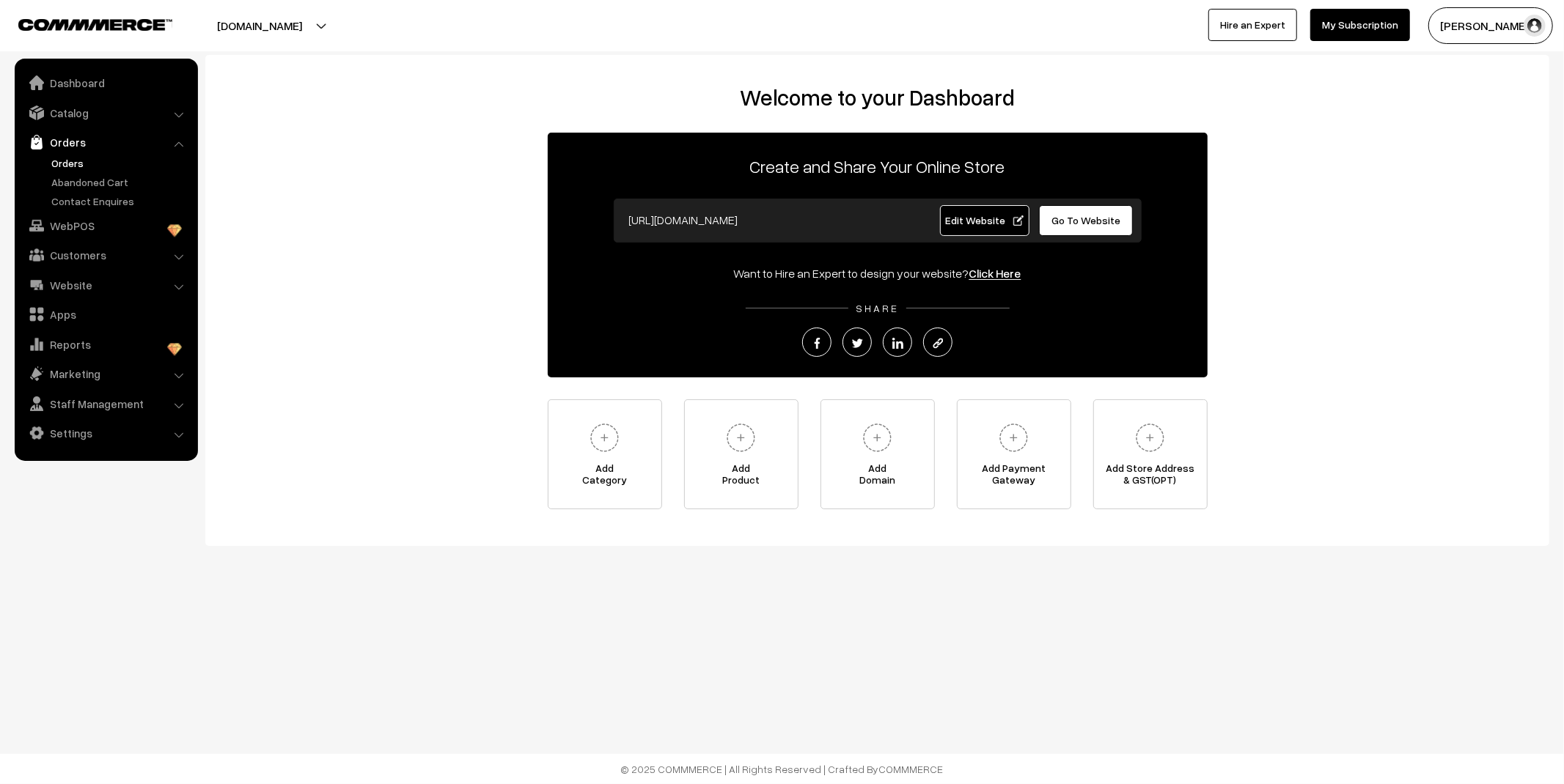
click at [75, 160] on link "Orders" at bounding box center [120, 163] width 145 height 15
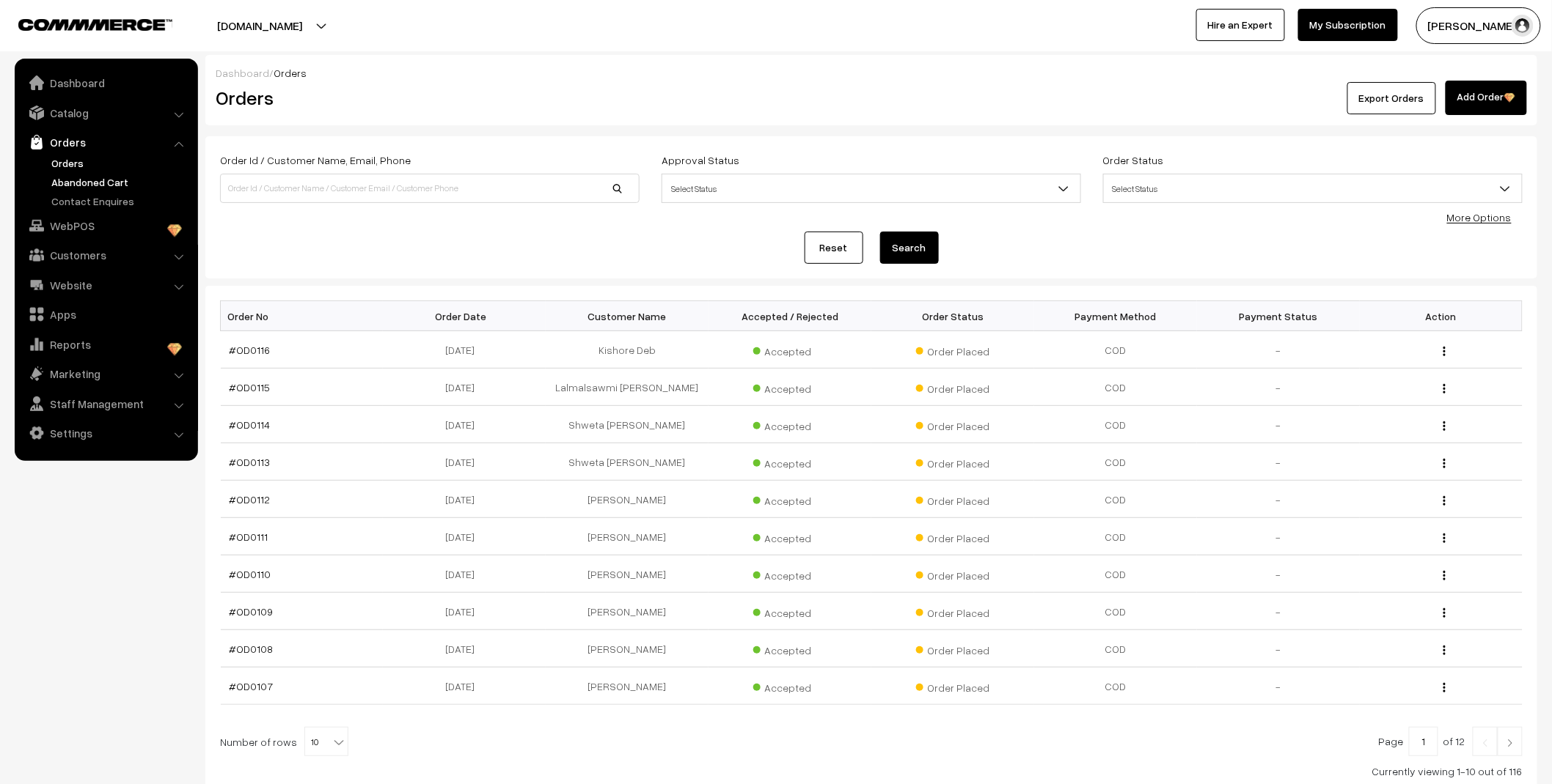
click at [89, 182] on link "Abandoned Cart" at bounding box center [120, 182] width 145 height 15
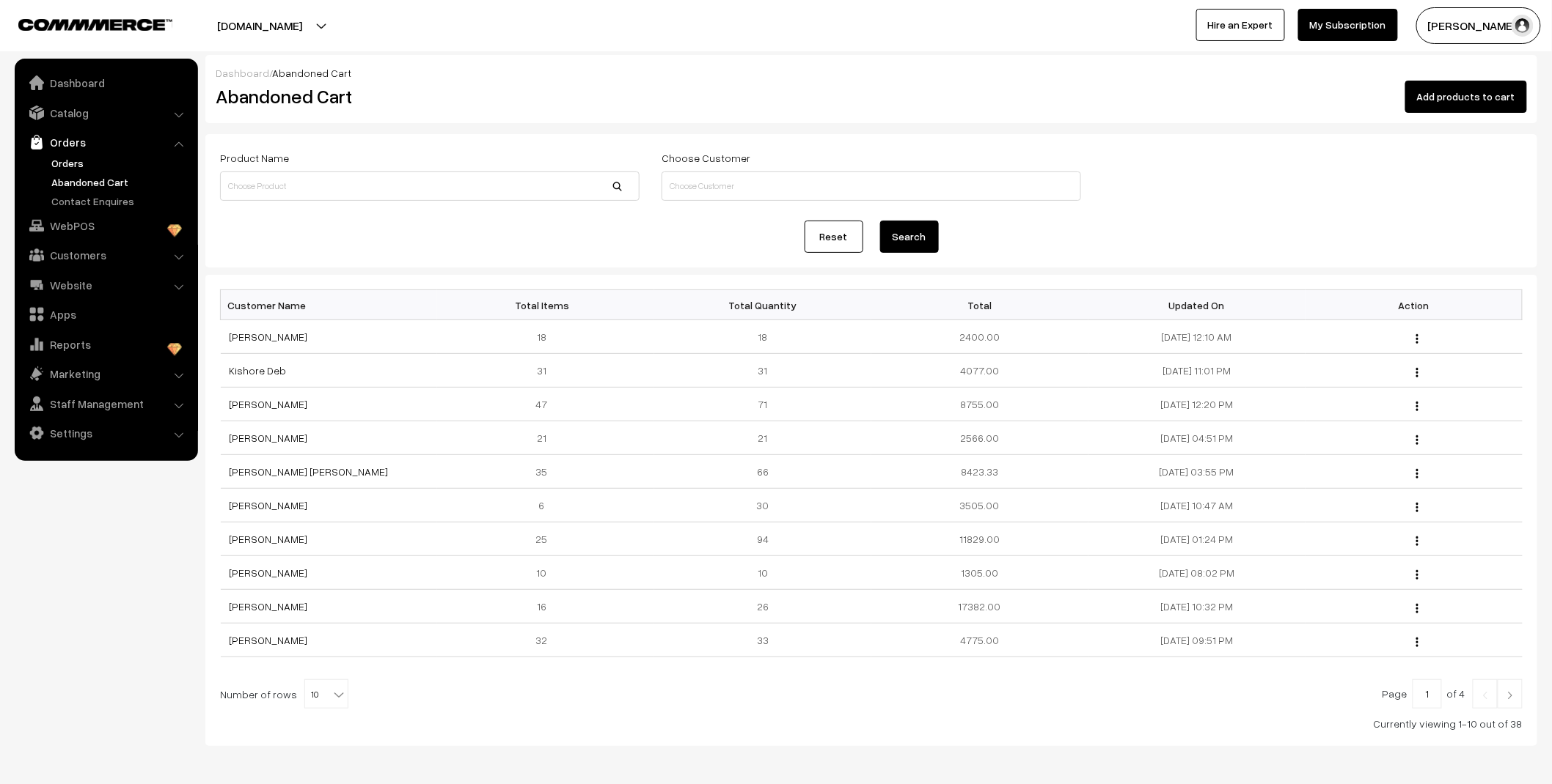
click at [76, 160] on link "Orders" at bounding box center [120, 163] width 145 height 15
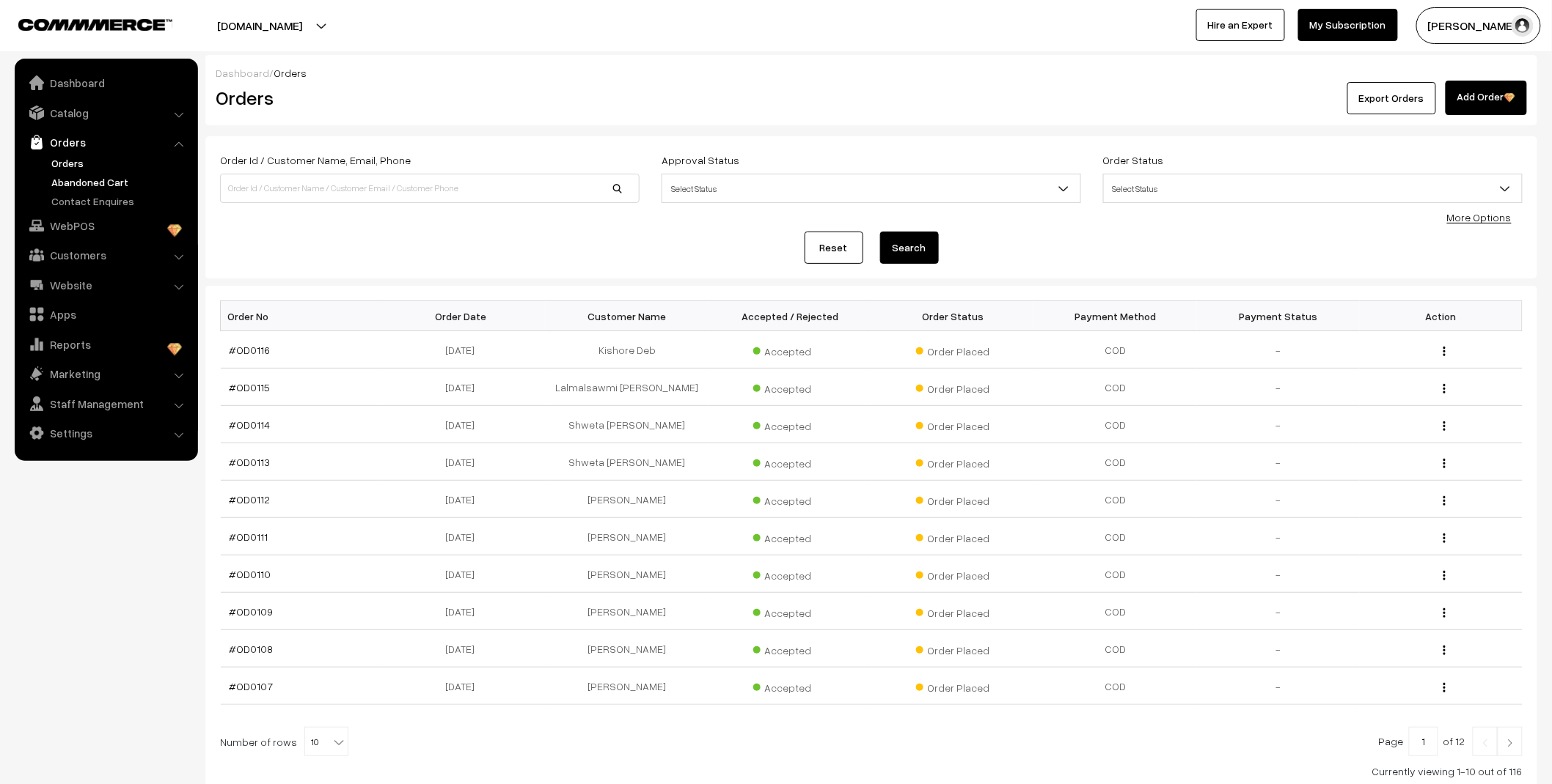
click at [100, 179] on link "Abandoned Cart" at bounding box center [120, 182] width 145 height 15
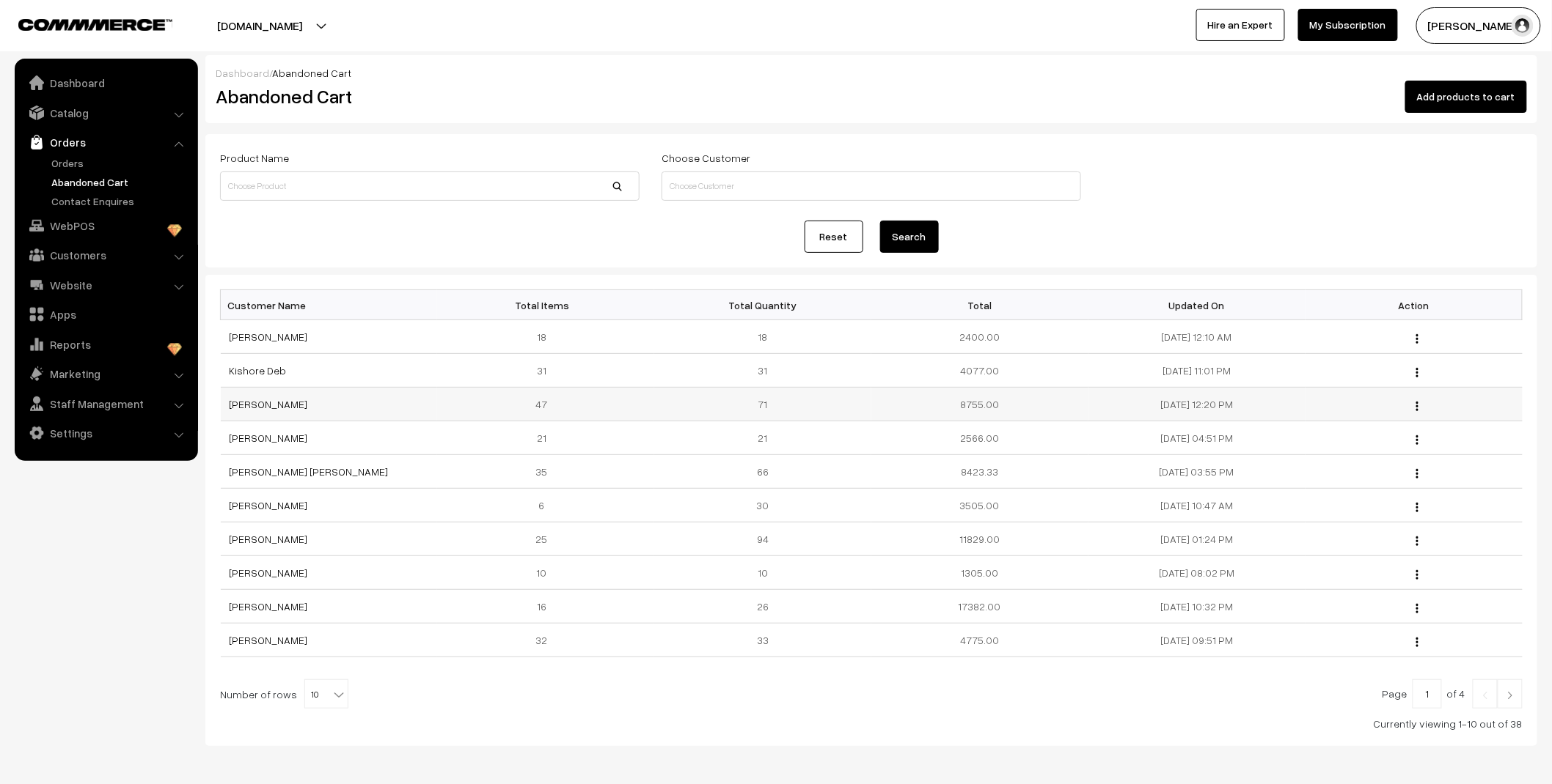
drag, startPoint x: 1009, startPoint y: 406, endPoint x: 222, endPoint y: 419, distance: 787.1
click at [222, 419] on tr "Radha krishna K 47 71 8755.00 06-09-2025 12:20 PM View" at bounding box center [872, 405] width 1301 height 33
copy tr "Radha krishna K 47 71 8755.00"
click at [1161, 211] on form "Product Name Choose Customer Reset Search" at bounding box center [871, 201] width 1332 height 134
click at [70, 87] on link "Dashboard" at bounding box center [106, 83] width 175 height 27
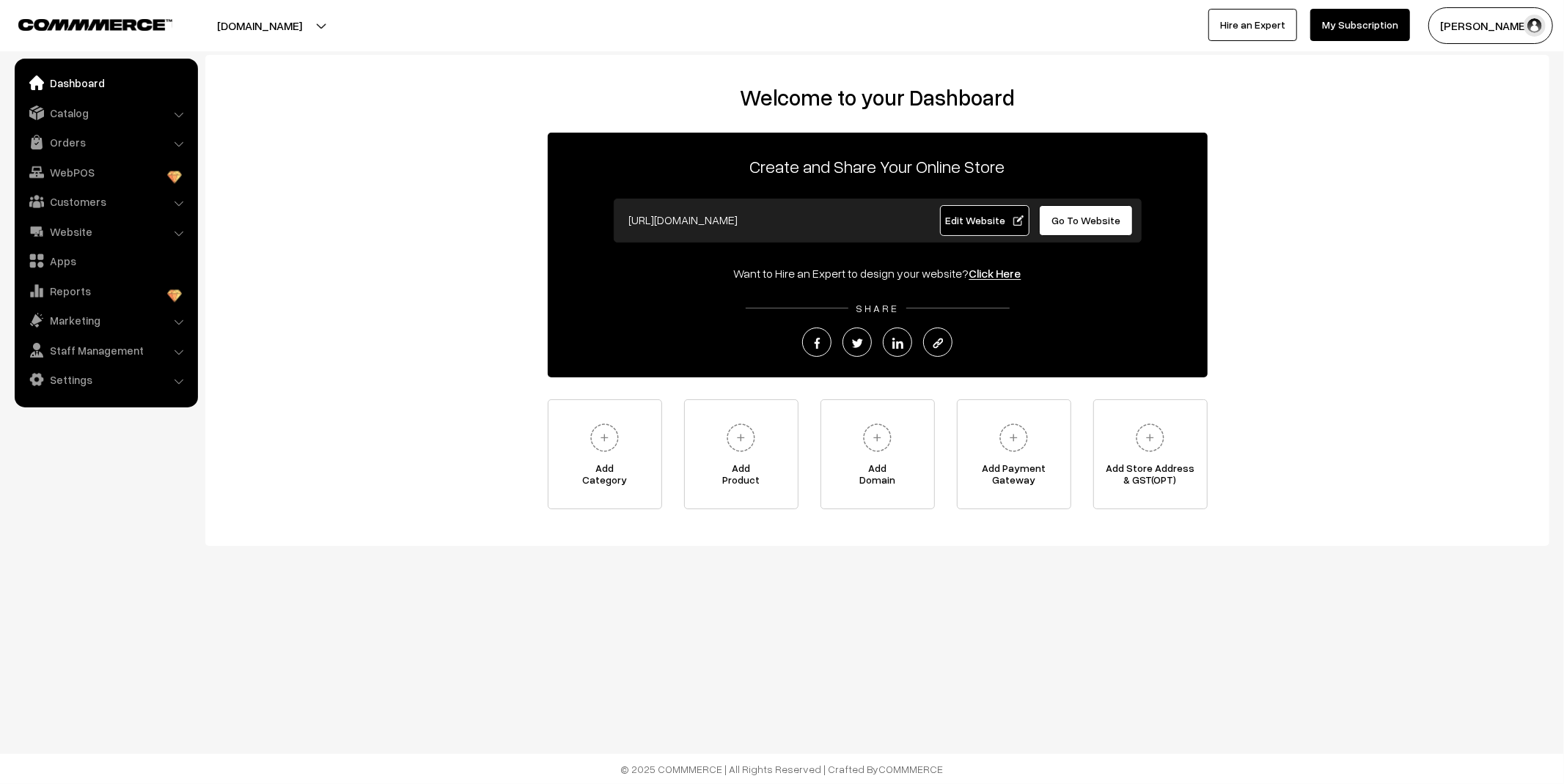
click at [88, 143] on link "Orders" at bounding box center [106, 142] width 175 height 27
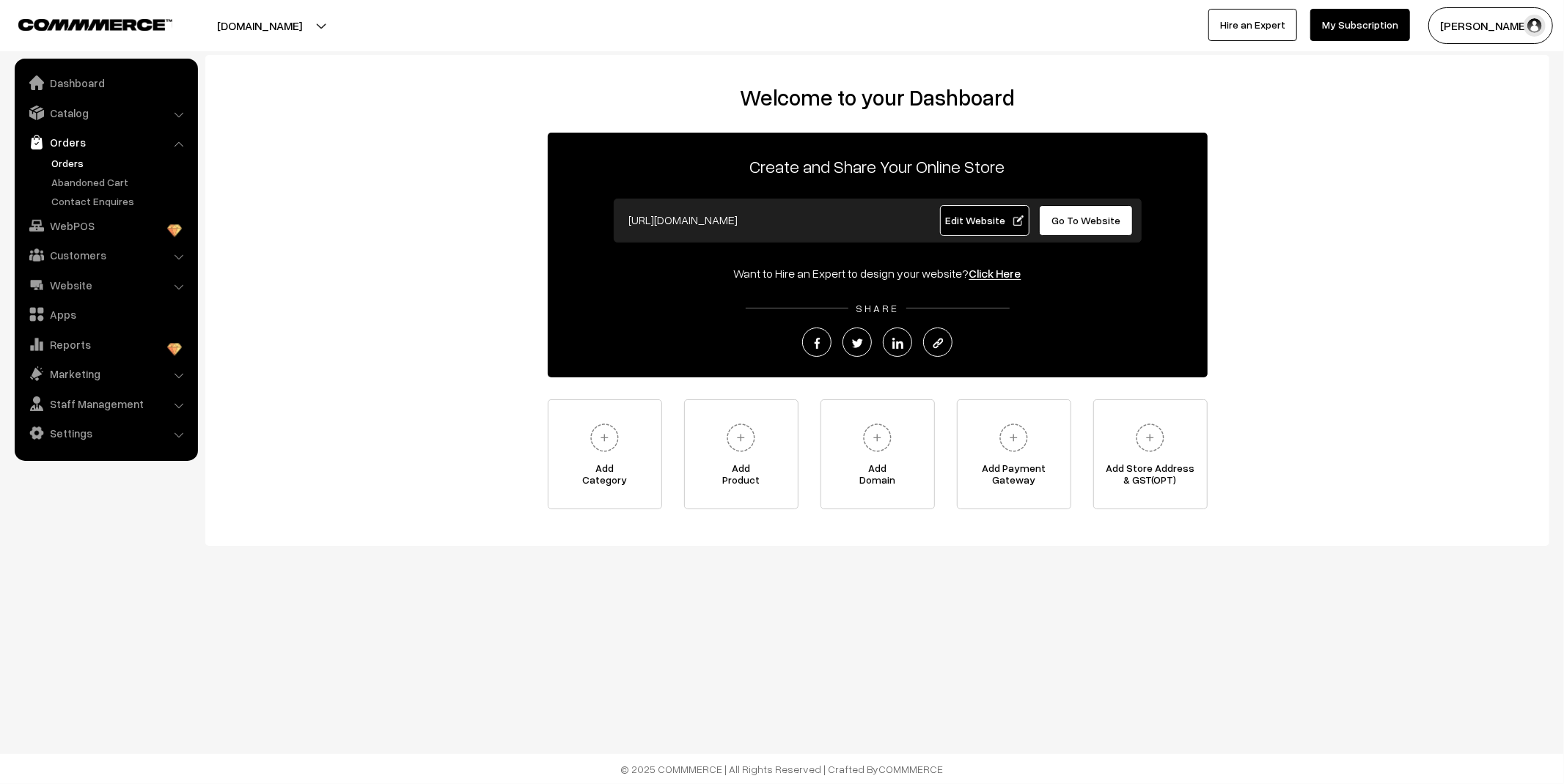
click at [80, 159] on link "Orders" at bounding box center [120, 163] width 145 height 15
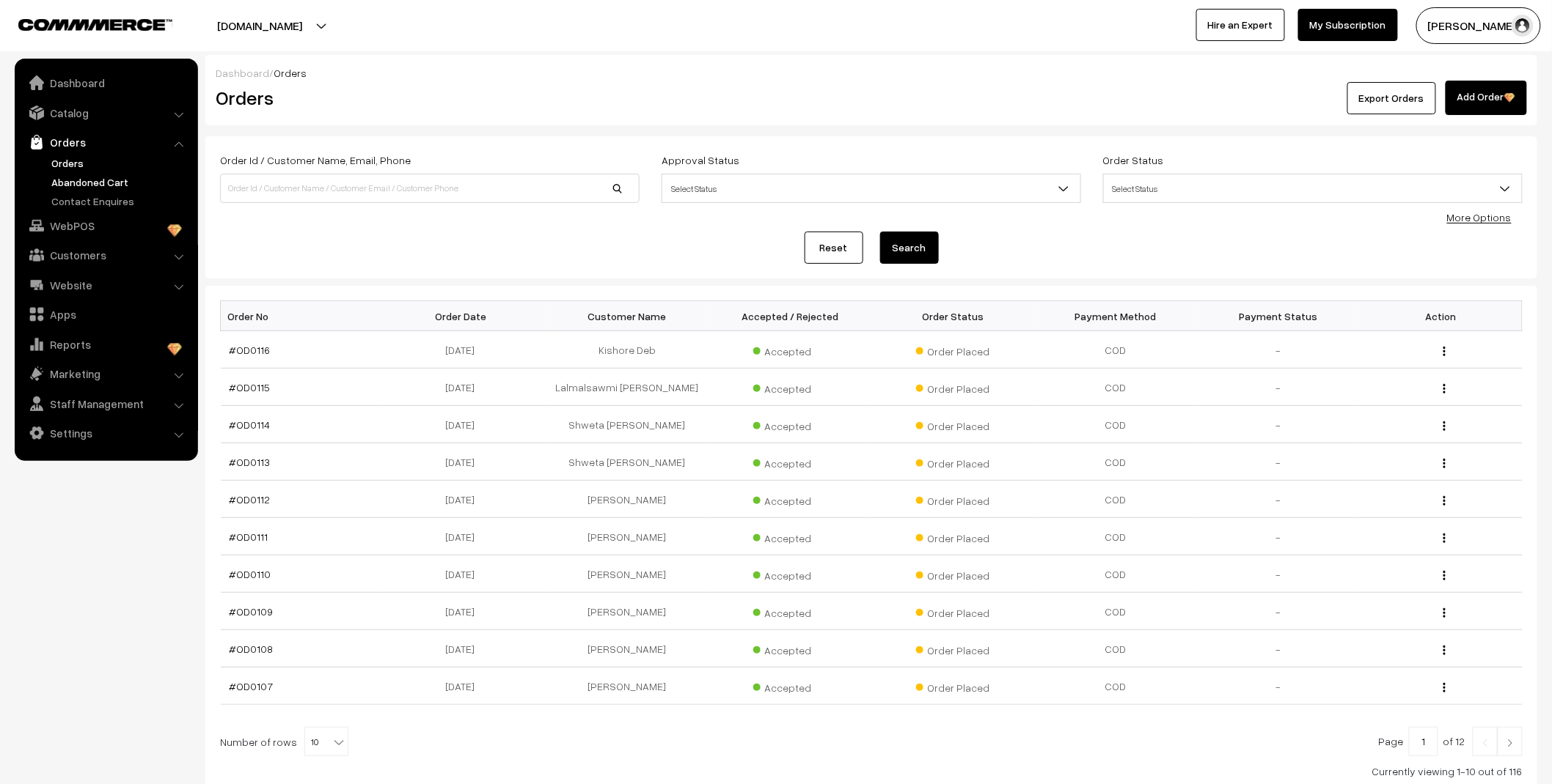
click at [85, 183] on link "Abandoned Cart" at bounding box center [120, 182] width 145 height 15
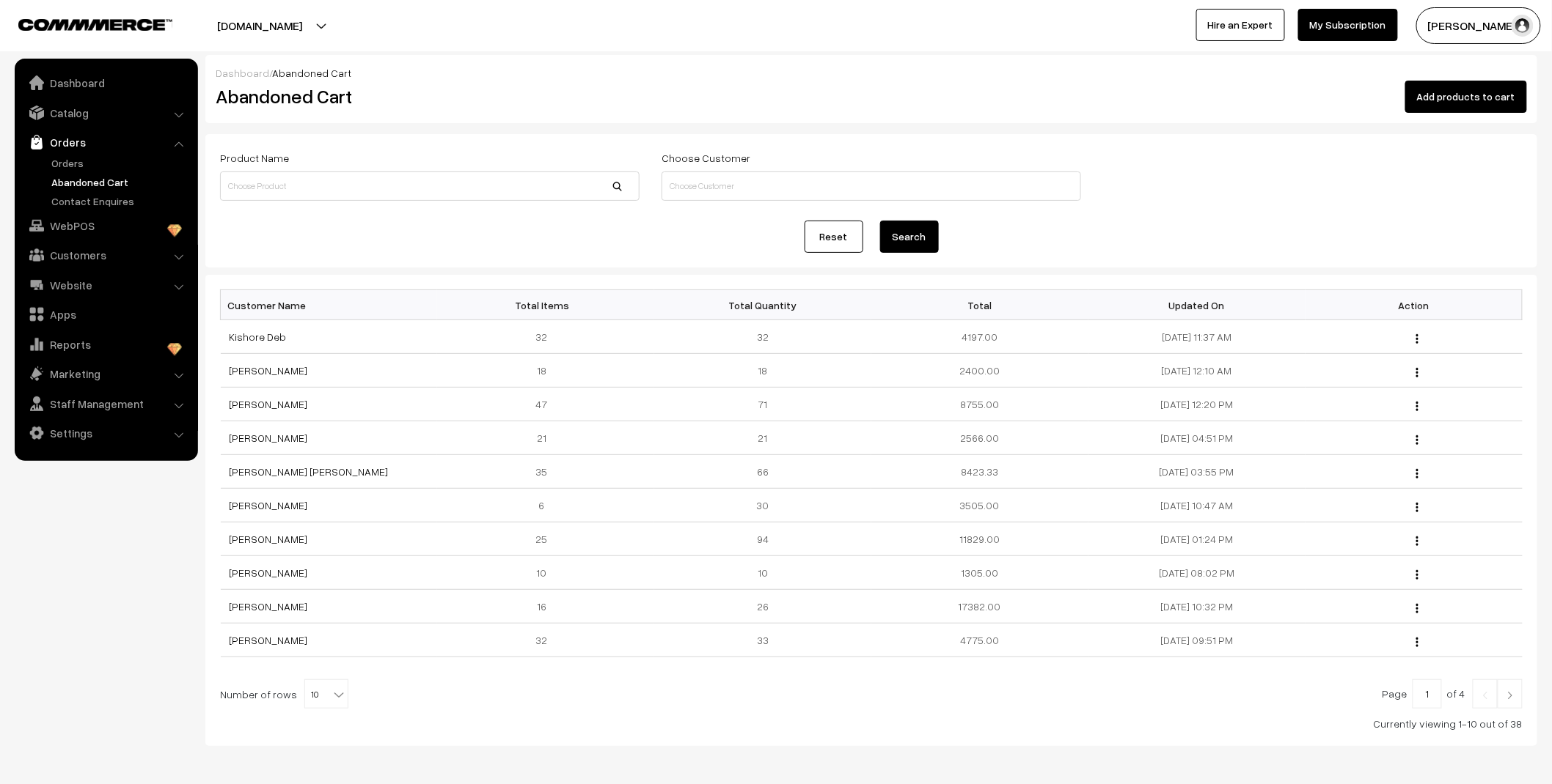
click at [85, 183] on link "Abandoned Cart" at bounding box center [120, 182] width 145 height 15
click at [111, 203] on link "Contact Enquires" at bounding box center [120, 201] width 145 height 15
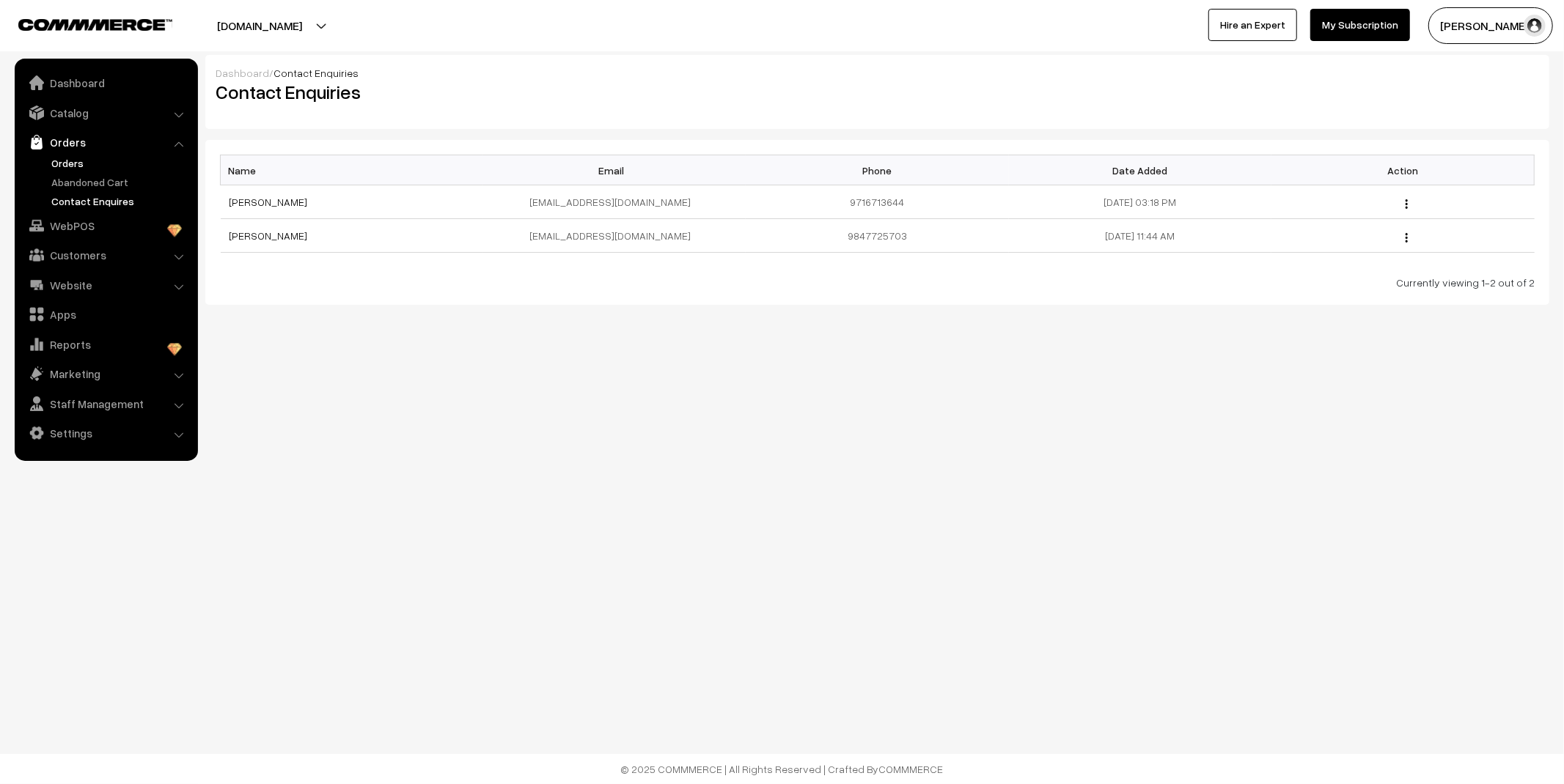
click at [79, 162] on link "Orders" at bounding box center [120, 163] width 145 height 15
